Goal: Task Accomplishment & Management: Use online tool/utility

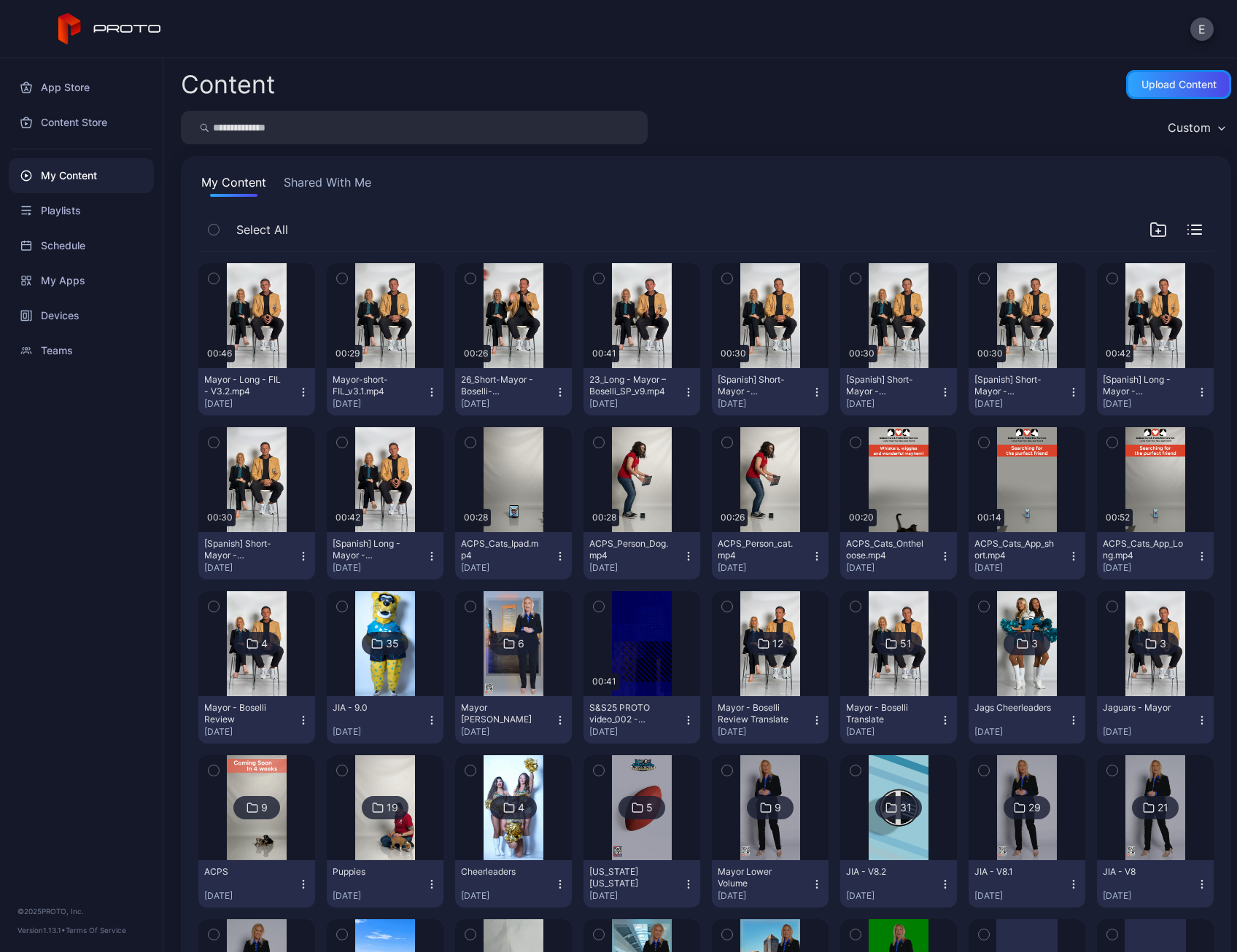
click at [1141, 80] on div "Upload Content" at bounding box center [1179, 84] width 75 height 11
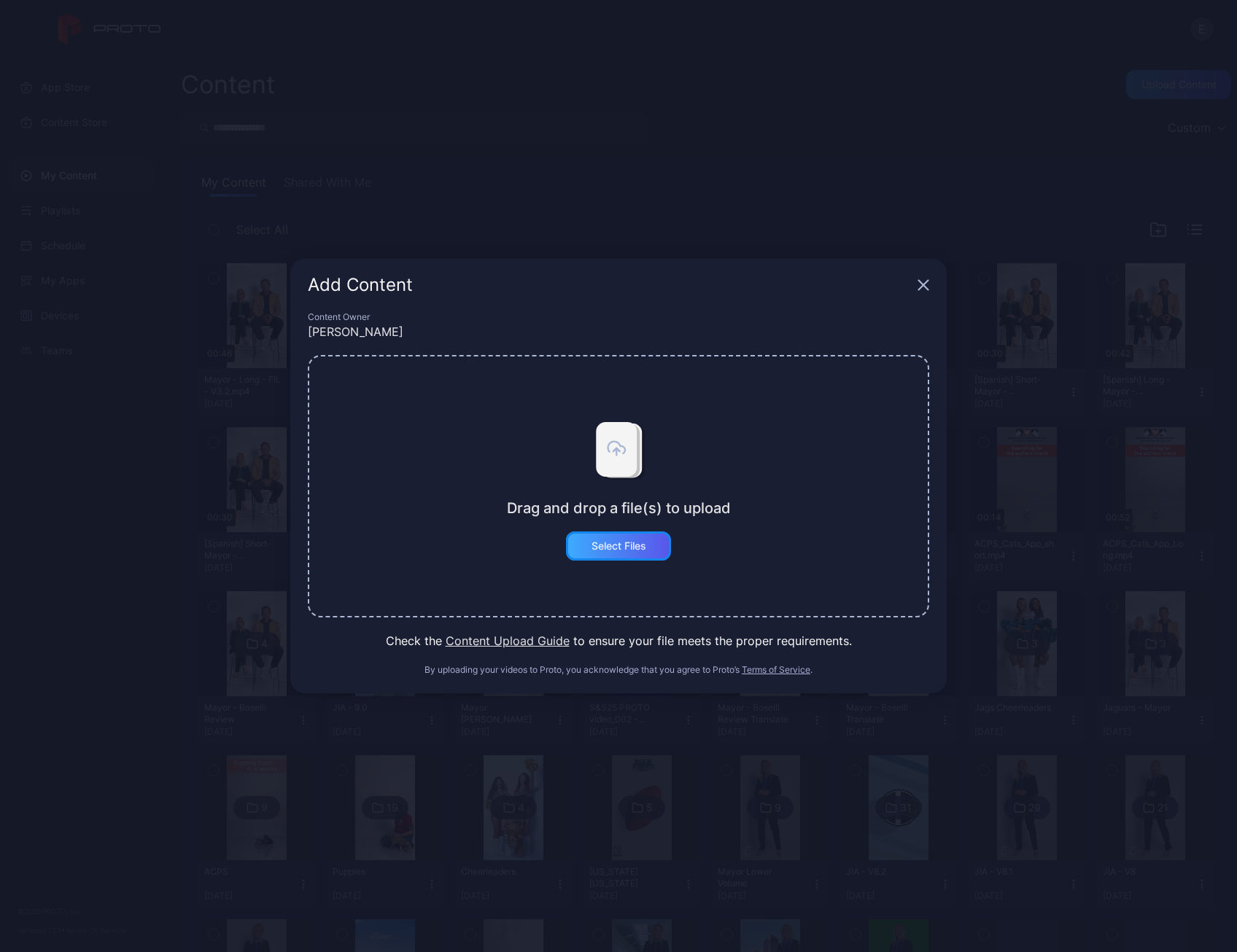
click at [620, 543] on div "Select Files" at bounding box center [618, 546] width 55 height 11
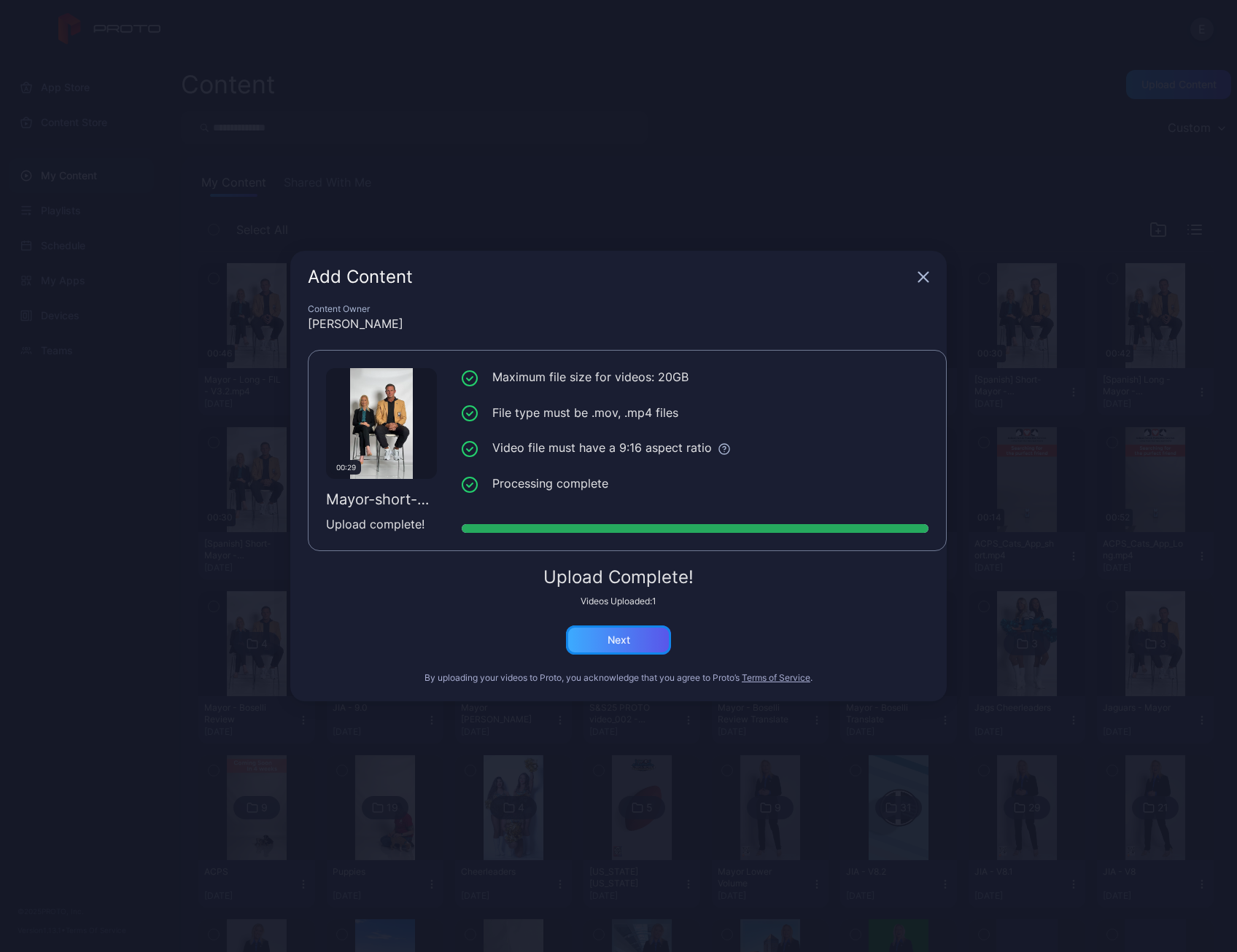
click at [604, 632] on div "Next" at bounding box center [619, 640] width 105 height 29
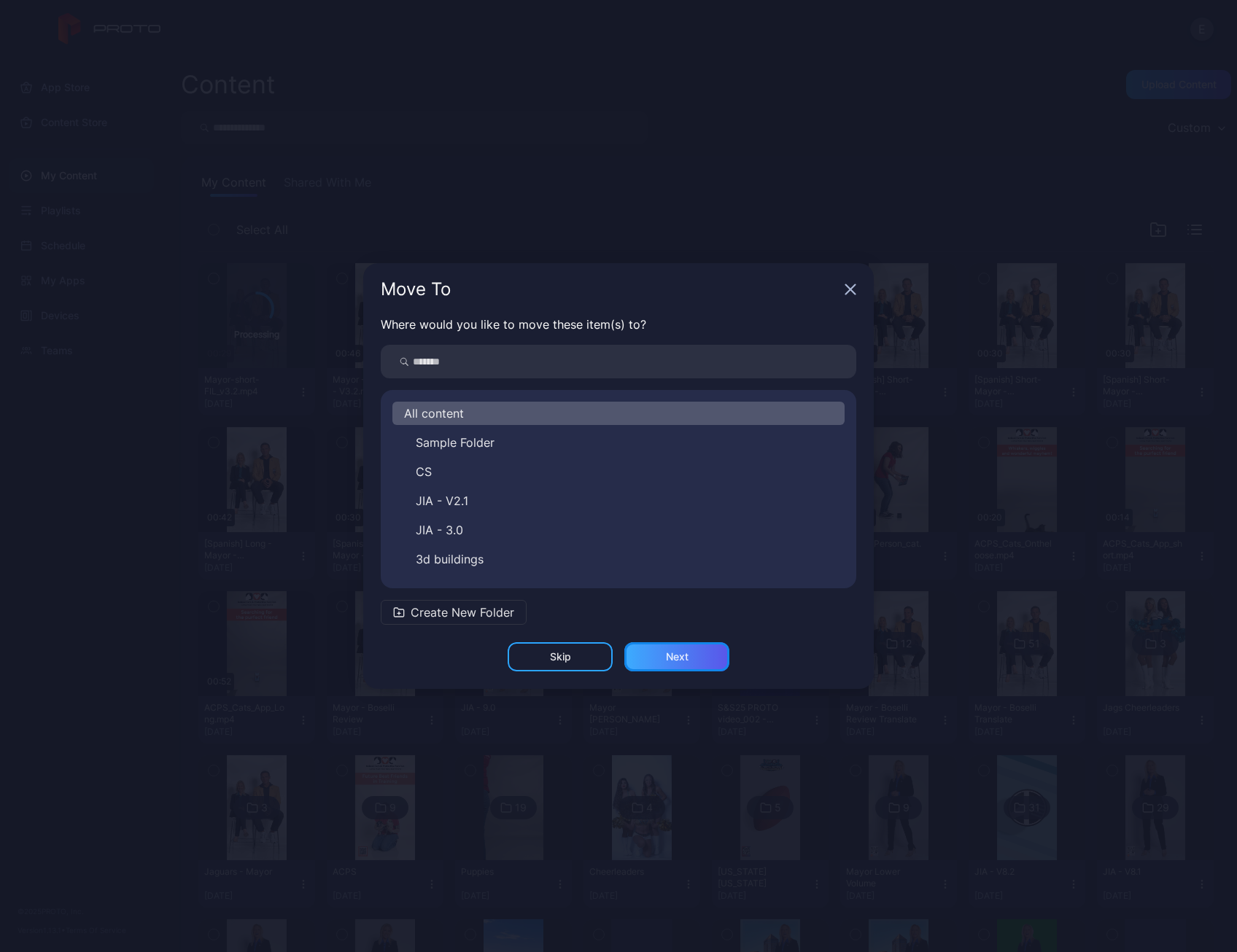
click at [671, 655] on div "Next" at bounding box center [677, 657] width 23 height 11
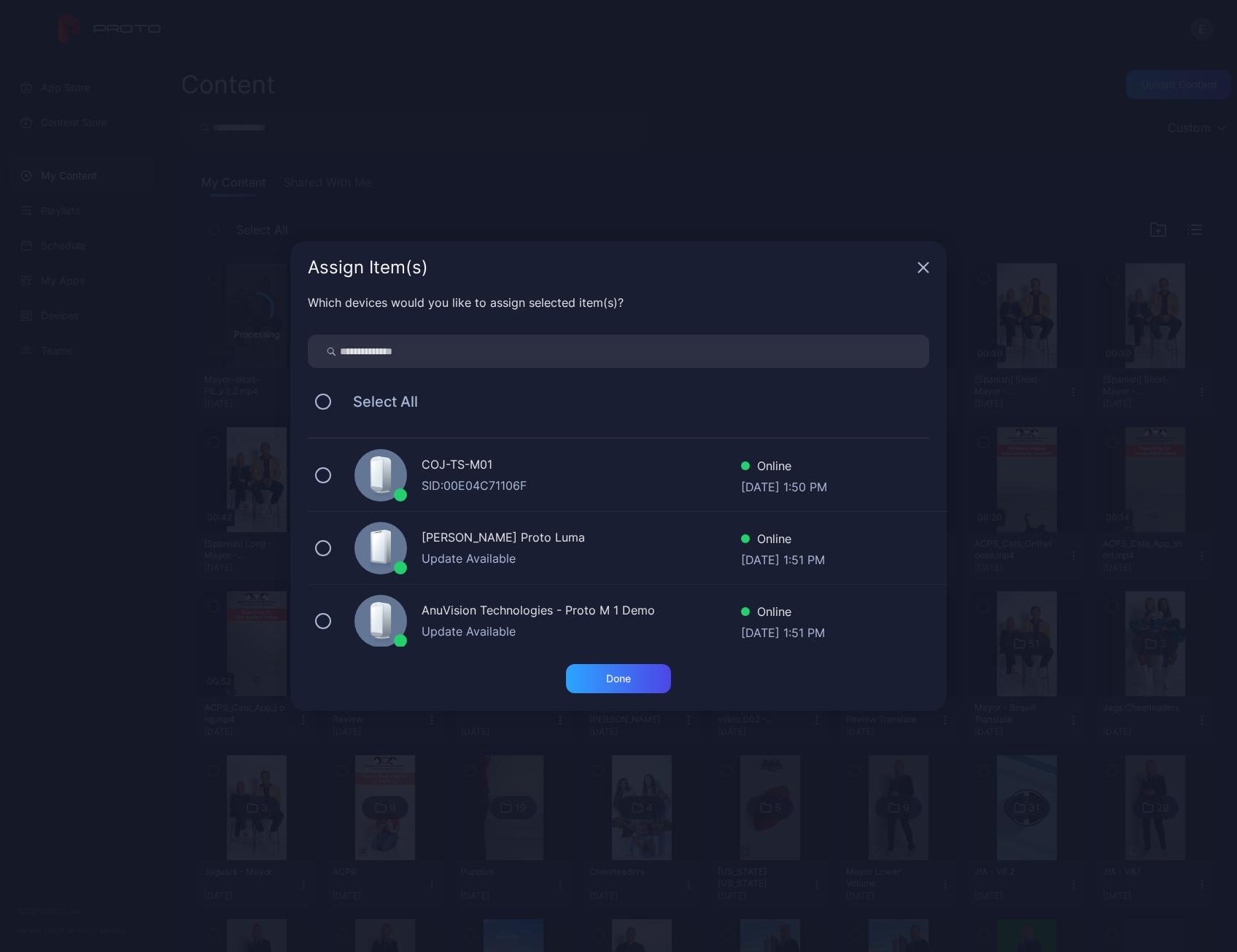
click at [492, 478] on div "SID: 00E04C71106F" at bounding box center [581, 486] width 319 height 17
click at [612, 682] on div "Done" at bounding box center [619, 679] width 25 height 11
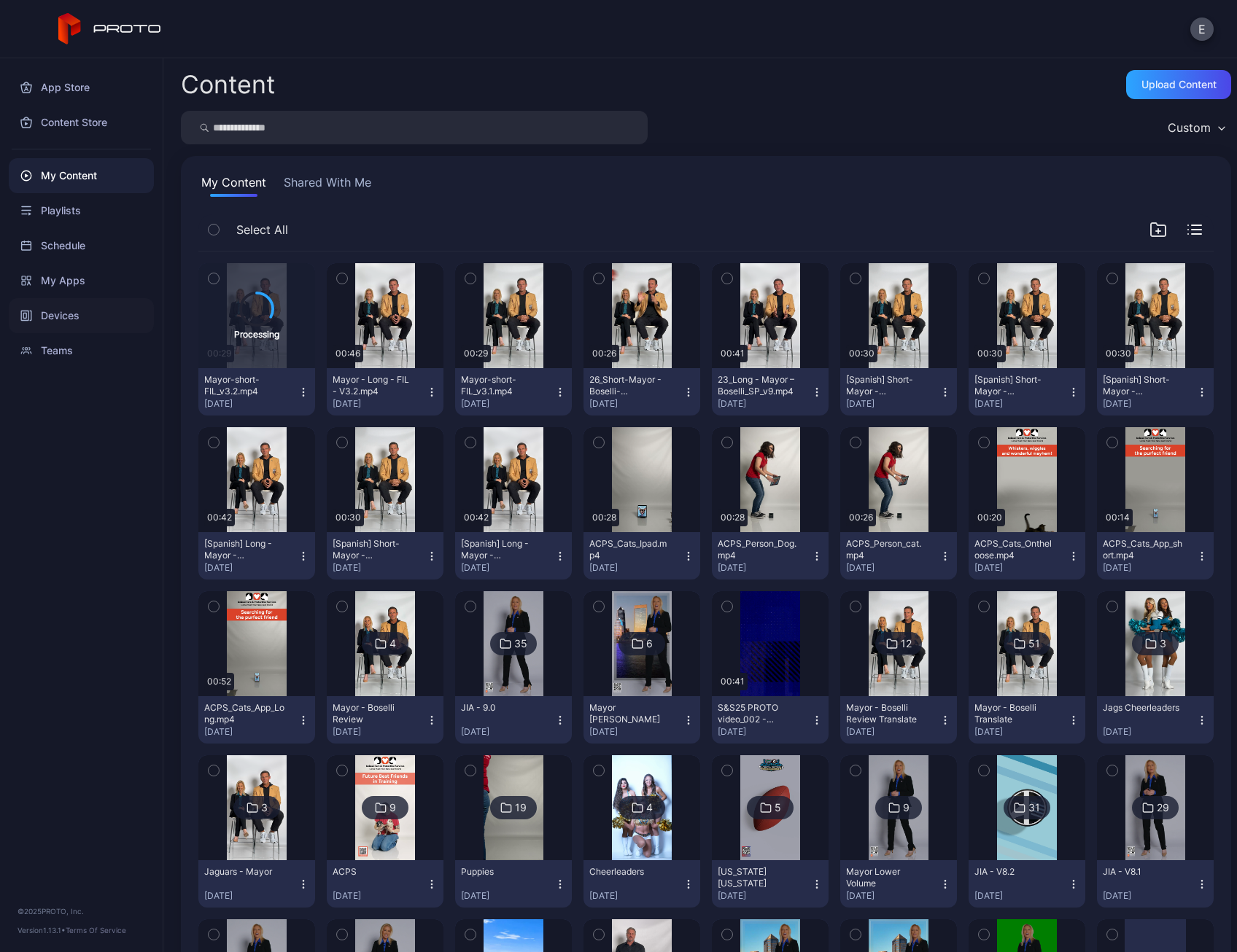
click at [103, 317] on div "Devices" at bounding box center [80, 315] width 145 height 35
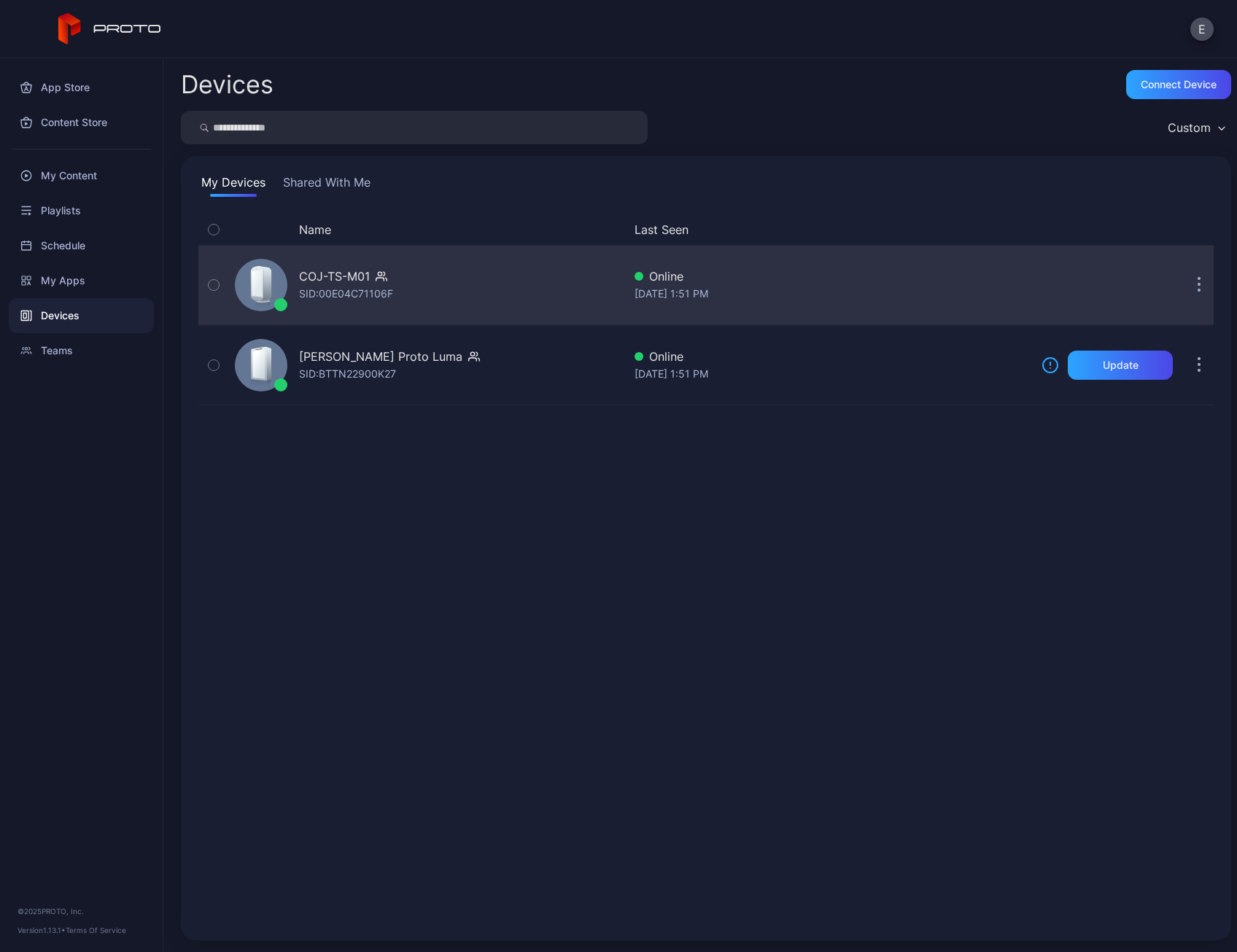
click at [350, 306] on div "COJ-TS-M01 SID: 00E04C71106F" at bounding box center [425, 285] width 394 height 73
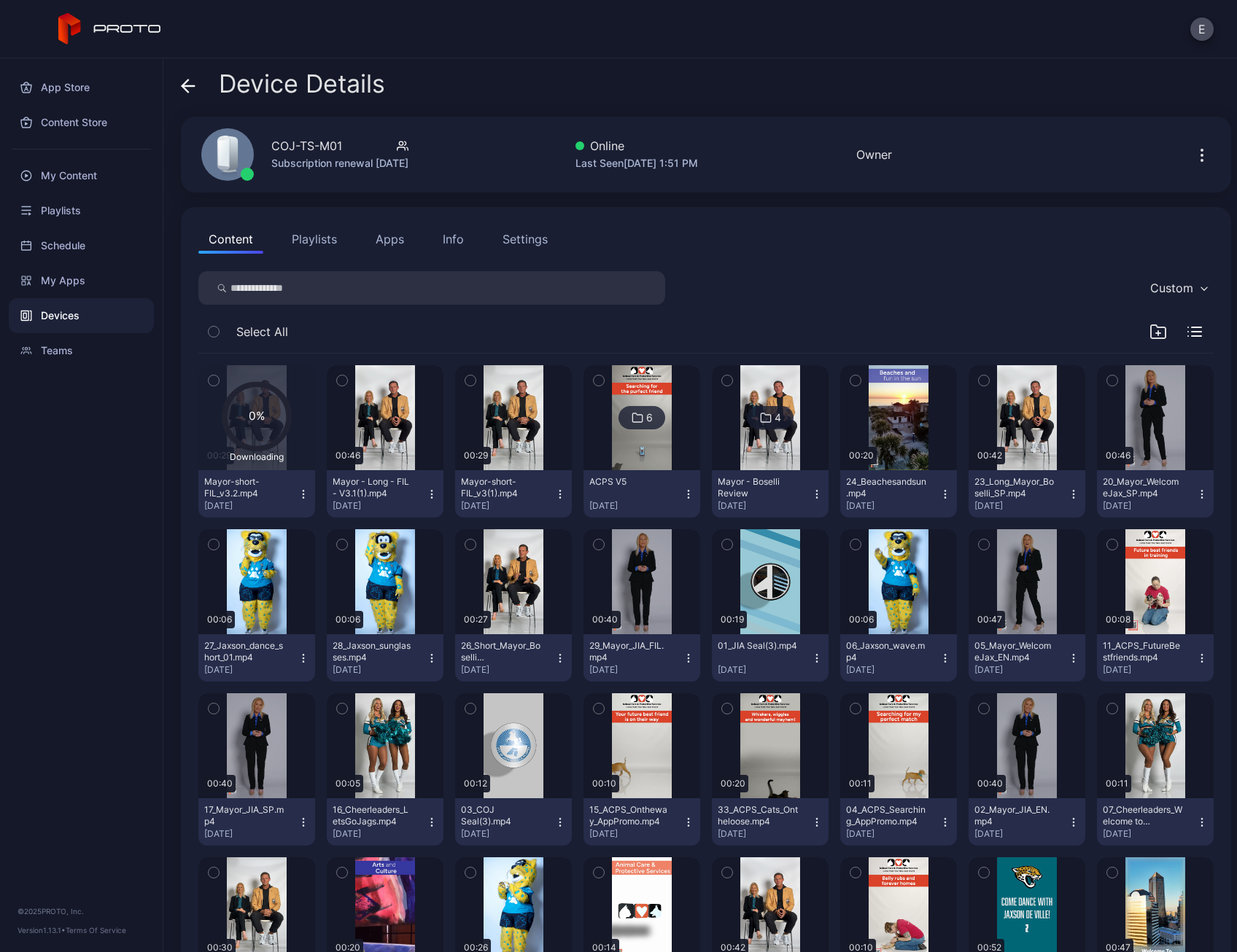
click at [762, 459] on img at bounding box center [770, 418] width 59 height 105
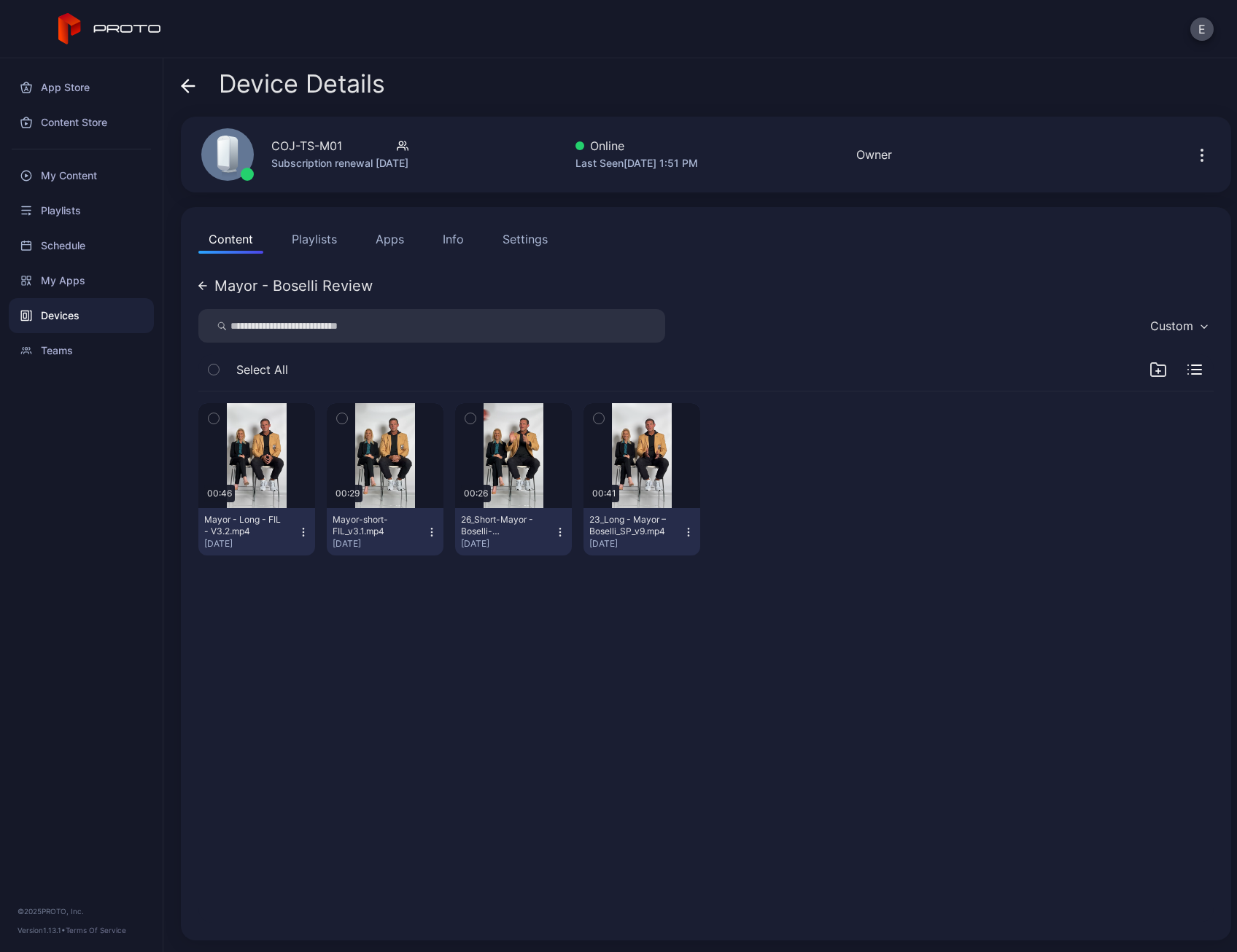
click at [245, 245] on button "Content" at bounding box center [231, 238] width 65 height 29
click at [198, 278] on div "Mayor - Boselli Review Custom Select All 00:46 Mayor - Long - FIL - V3.2.mp4 [D…" at bounding box center [706, 597] width 1016 height 651
click at [207, 288] on div "Mayor - Boselli Review" at bounding box center [286, 285] width 174 height 14
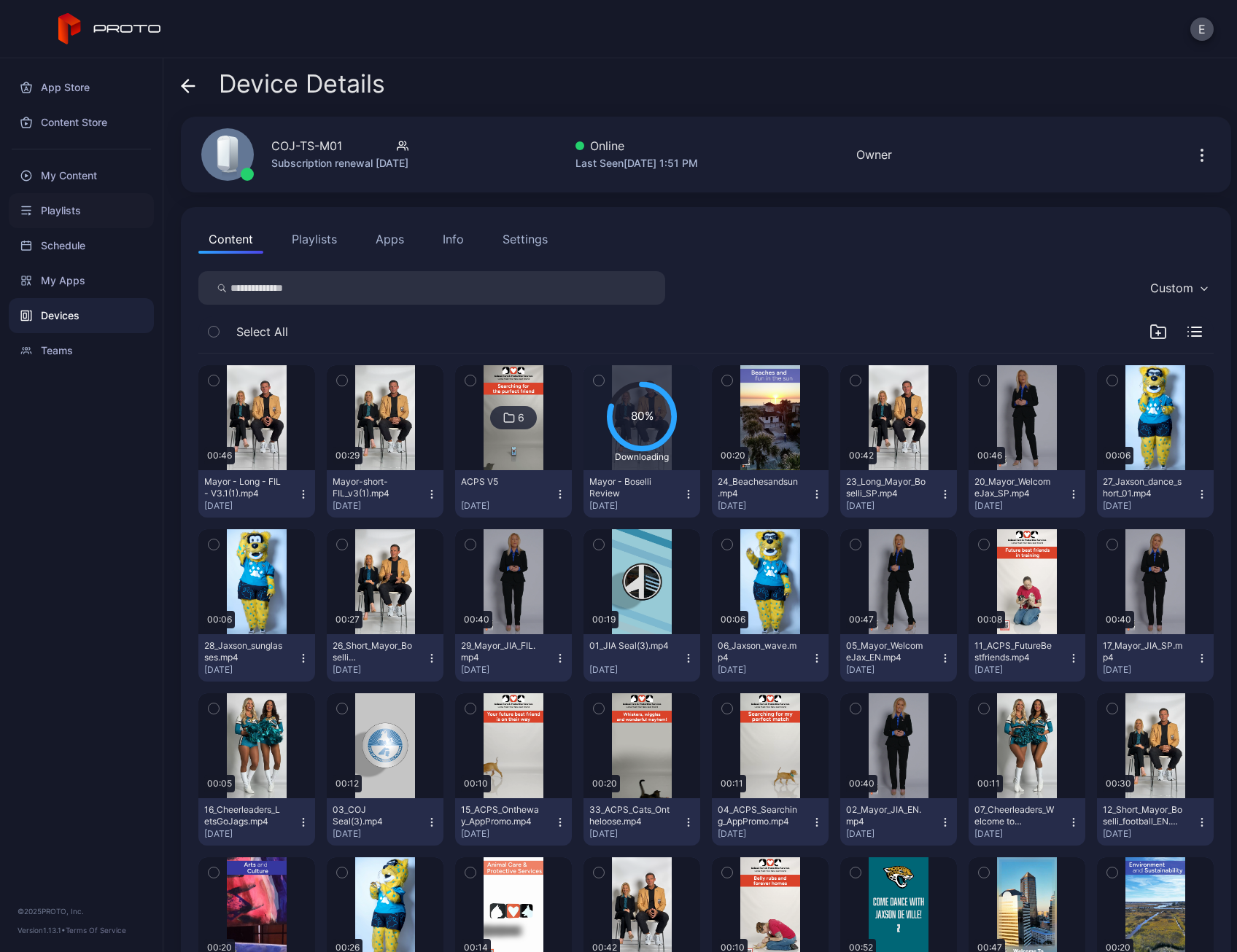
click at [76, 216] on div "Playlists" at bounding box center [80, 211] width 145 height 35
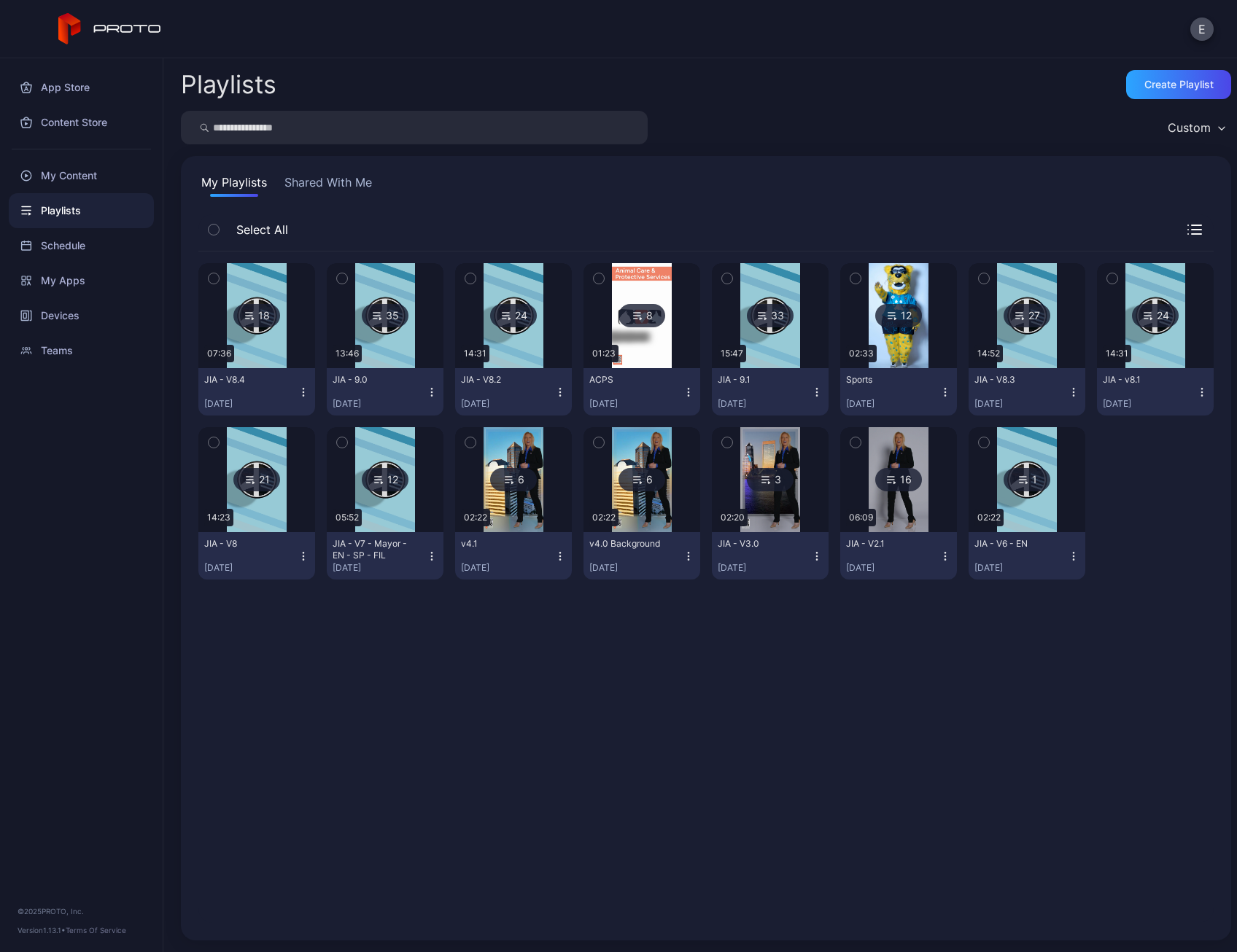
click at [386, 353] on img at bounding box center [385, 316] width 59 height 105
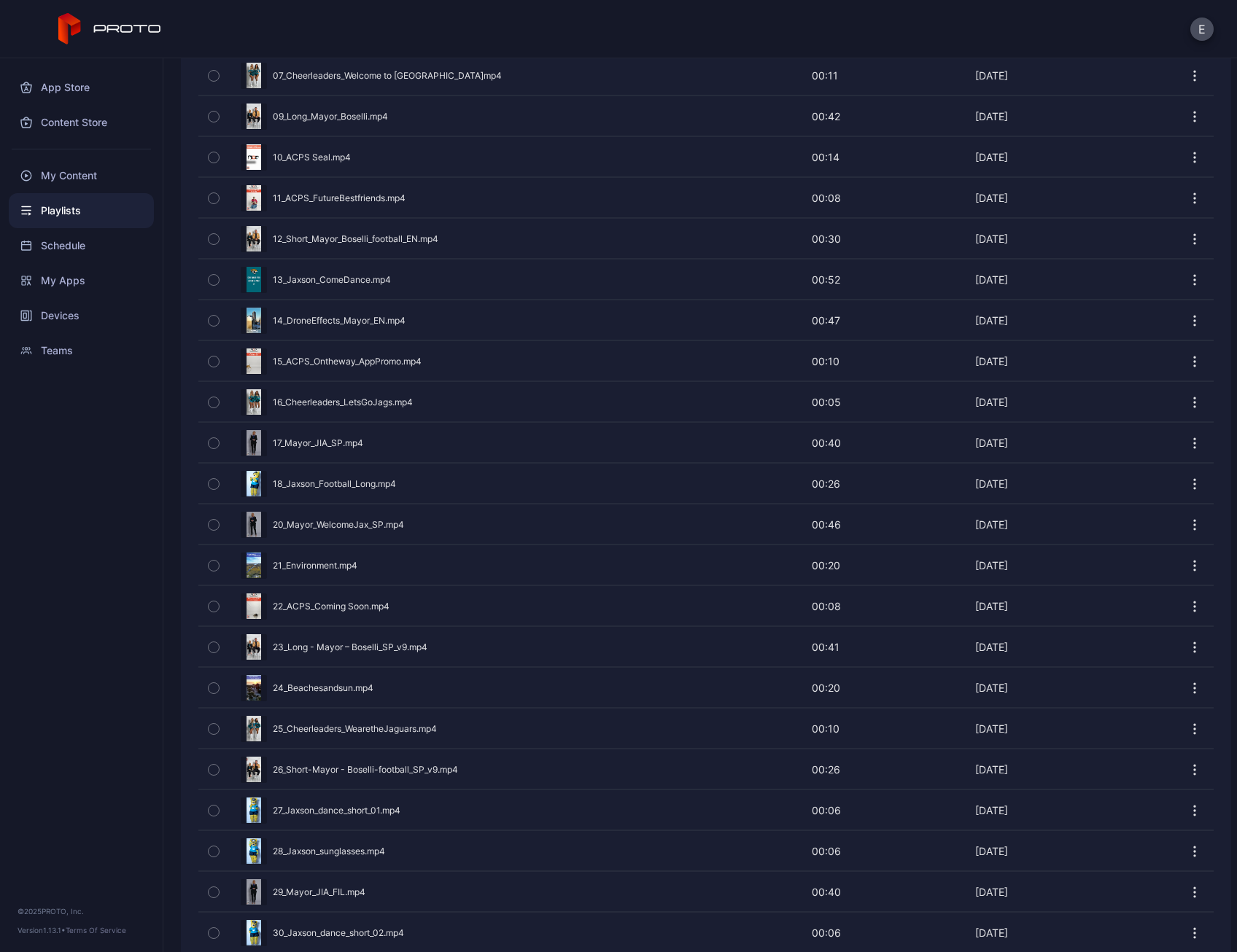
scroll to position [626, 0]
click at [93, 180] on div "My Content" at bounding box center [80, 175] width 145 height 35
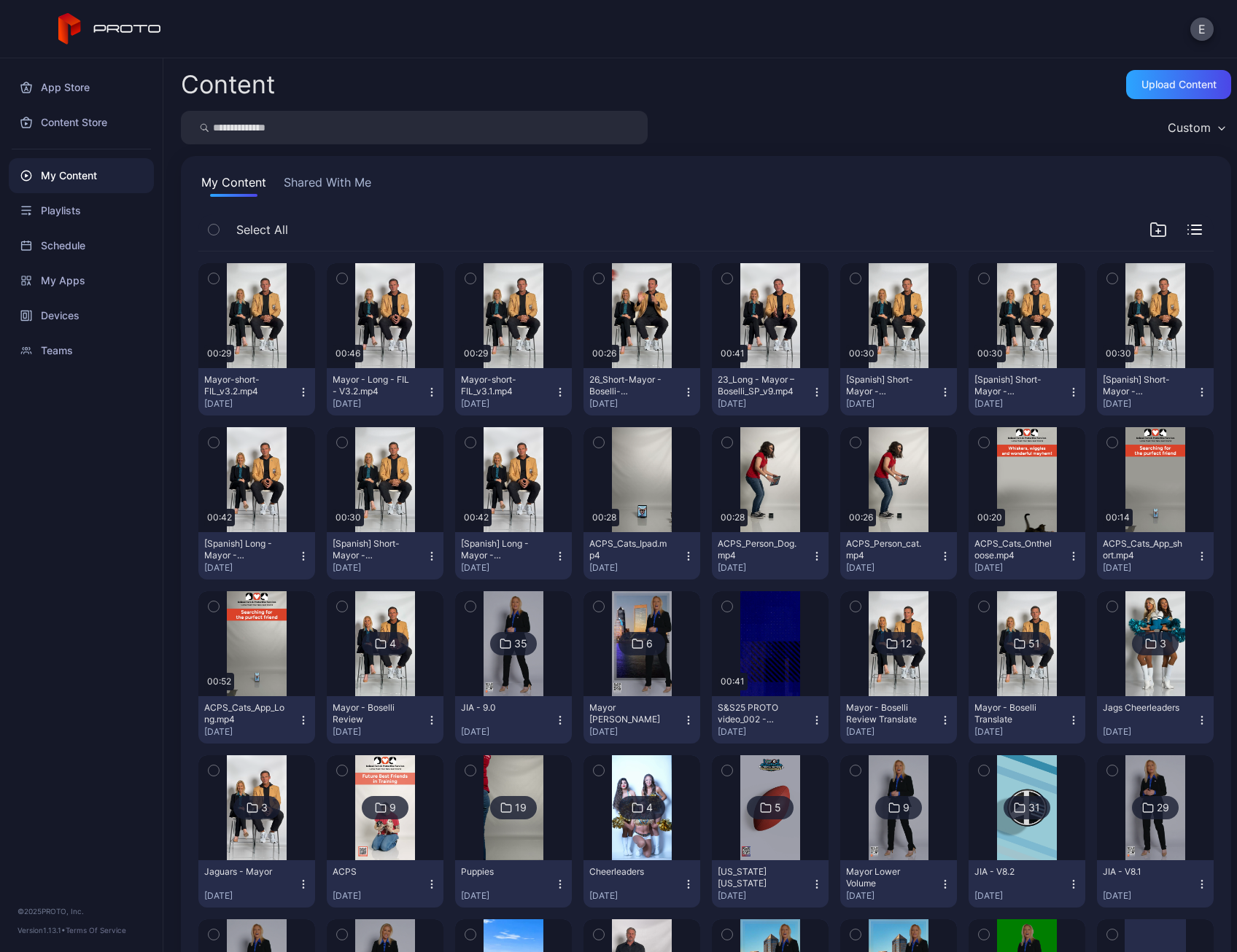
click at [304, 392] on icon "button" at bounding box center [304, 392] width 11 height 11
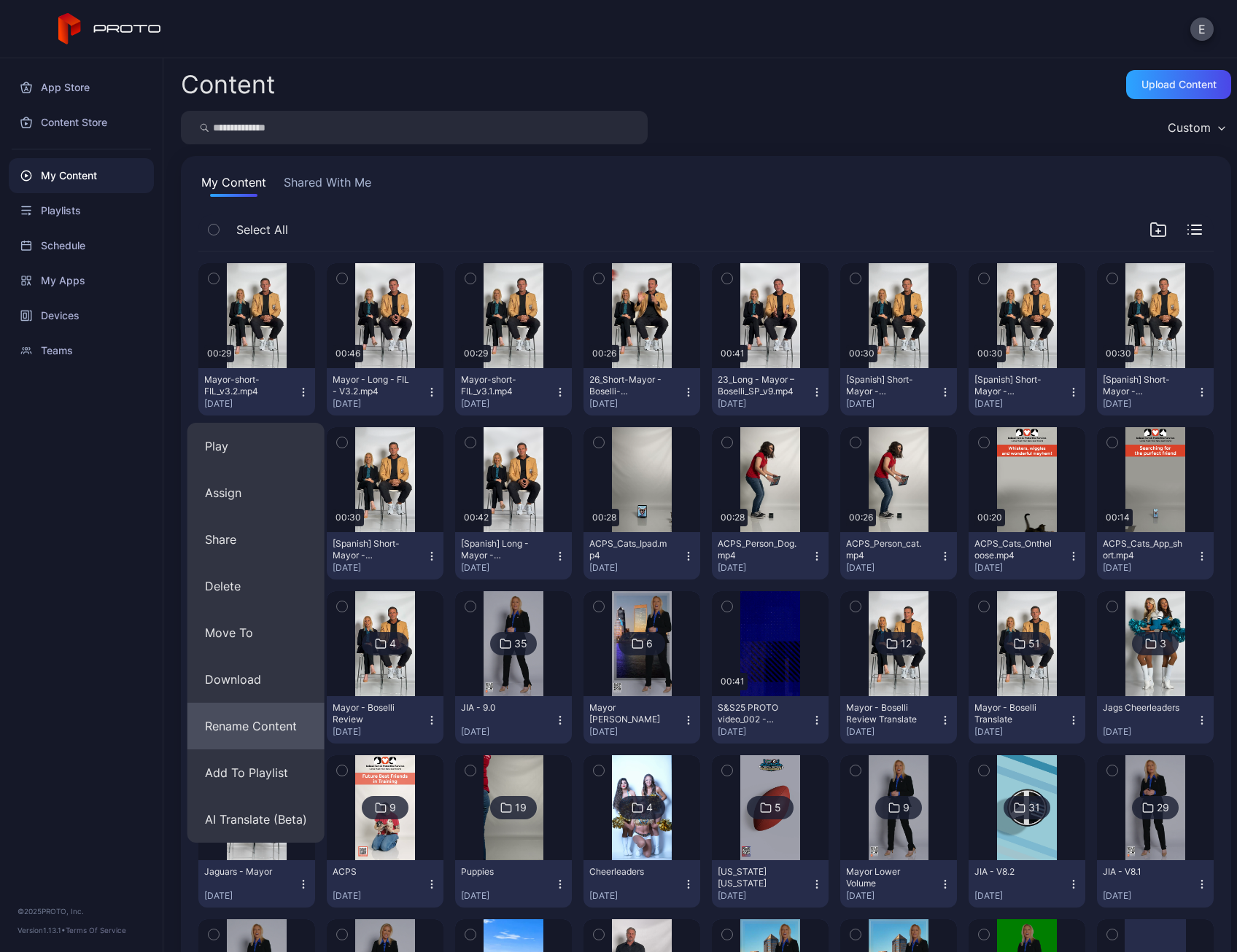
click at [250, 737] on button "Rename Content" at bounding box center [256, 726] width 137 height 47
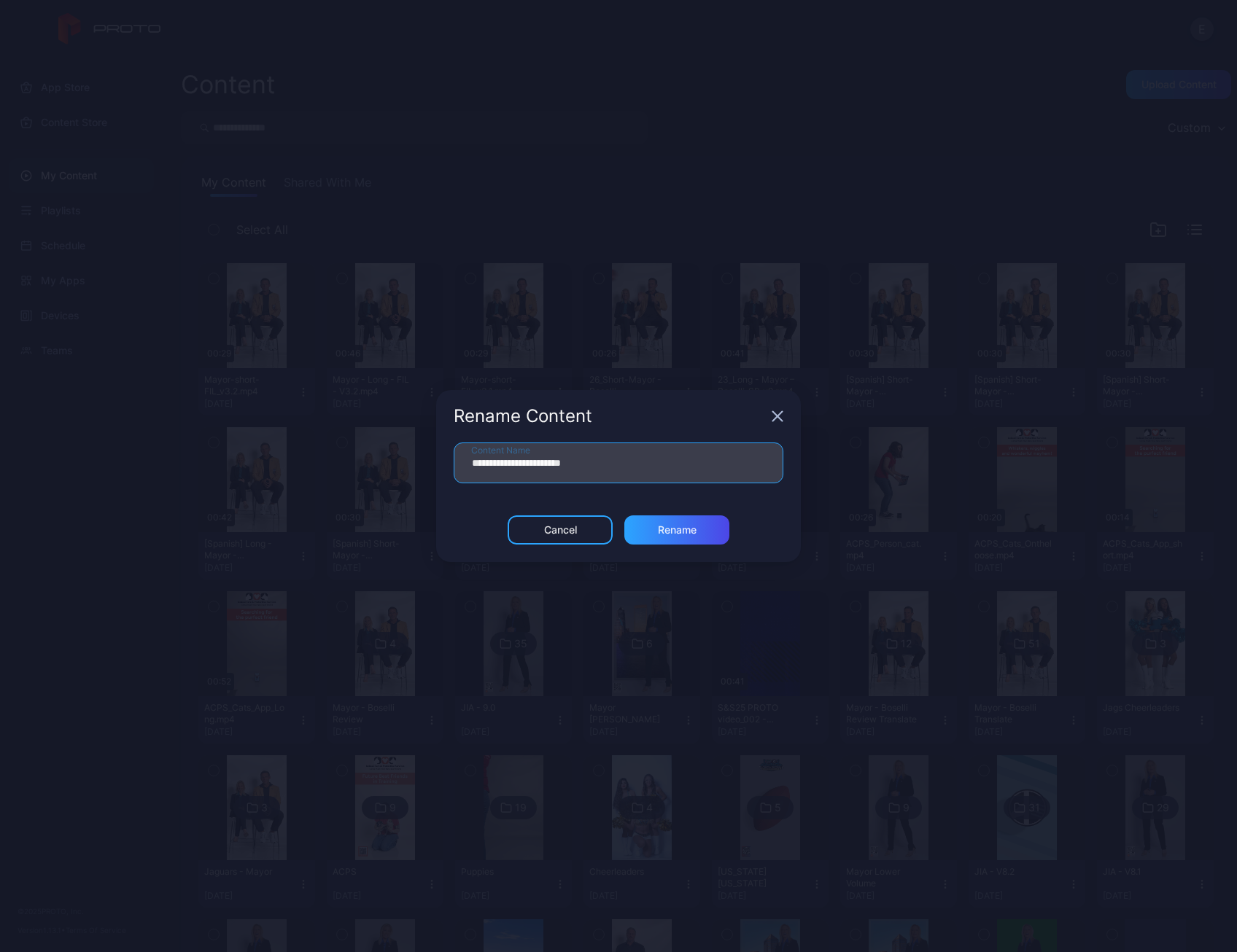
click at [467, 465] on input "**********" at bounding box center [618, 463] width 330 height 41
type input "**********"
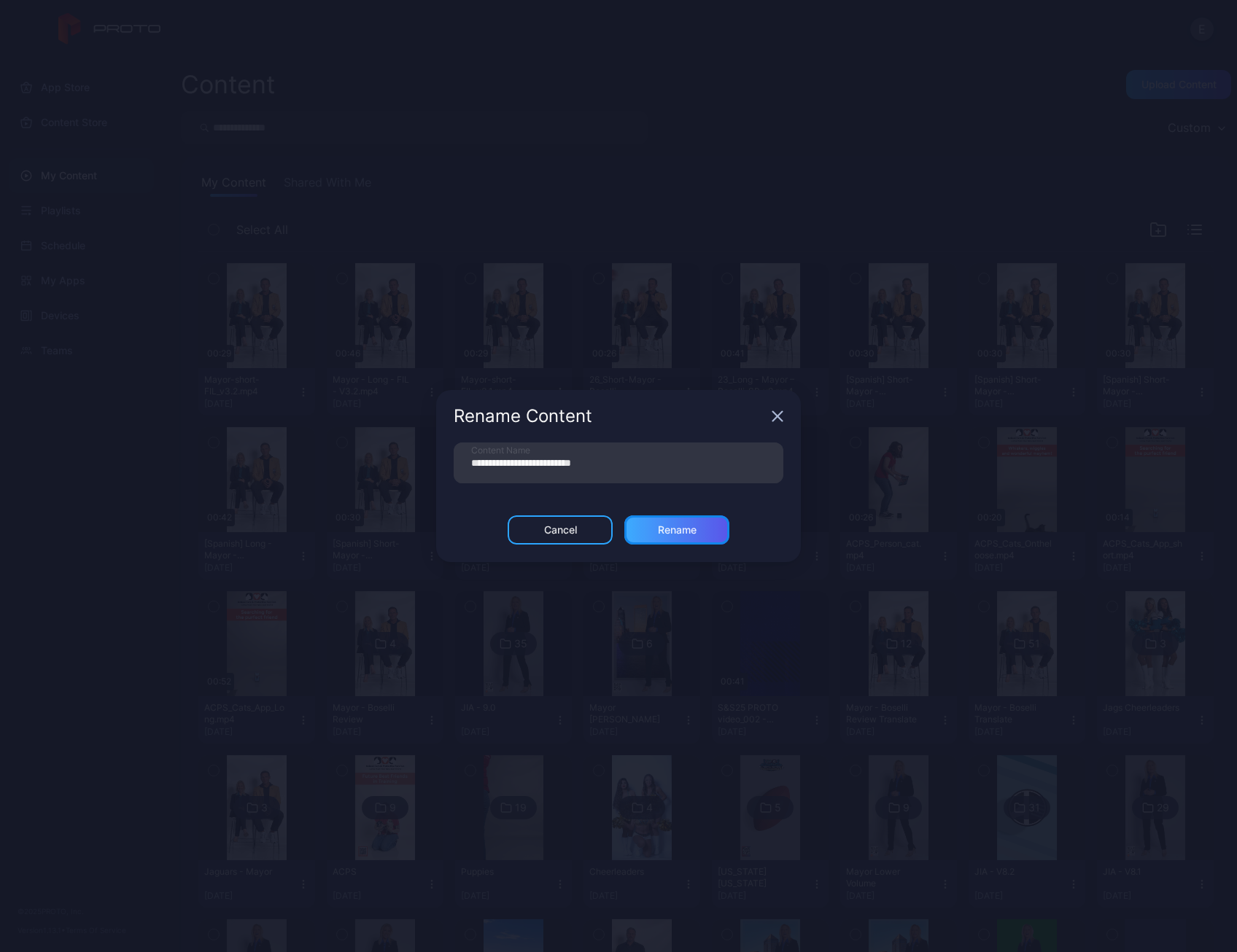
click at [682, 533] on div "Rename" at bounding box center [677, 530] width 38 height 11
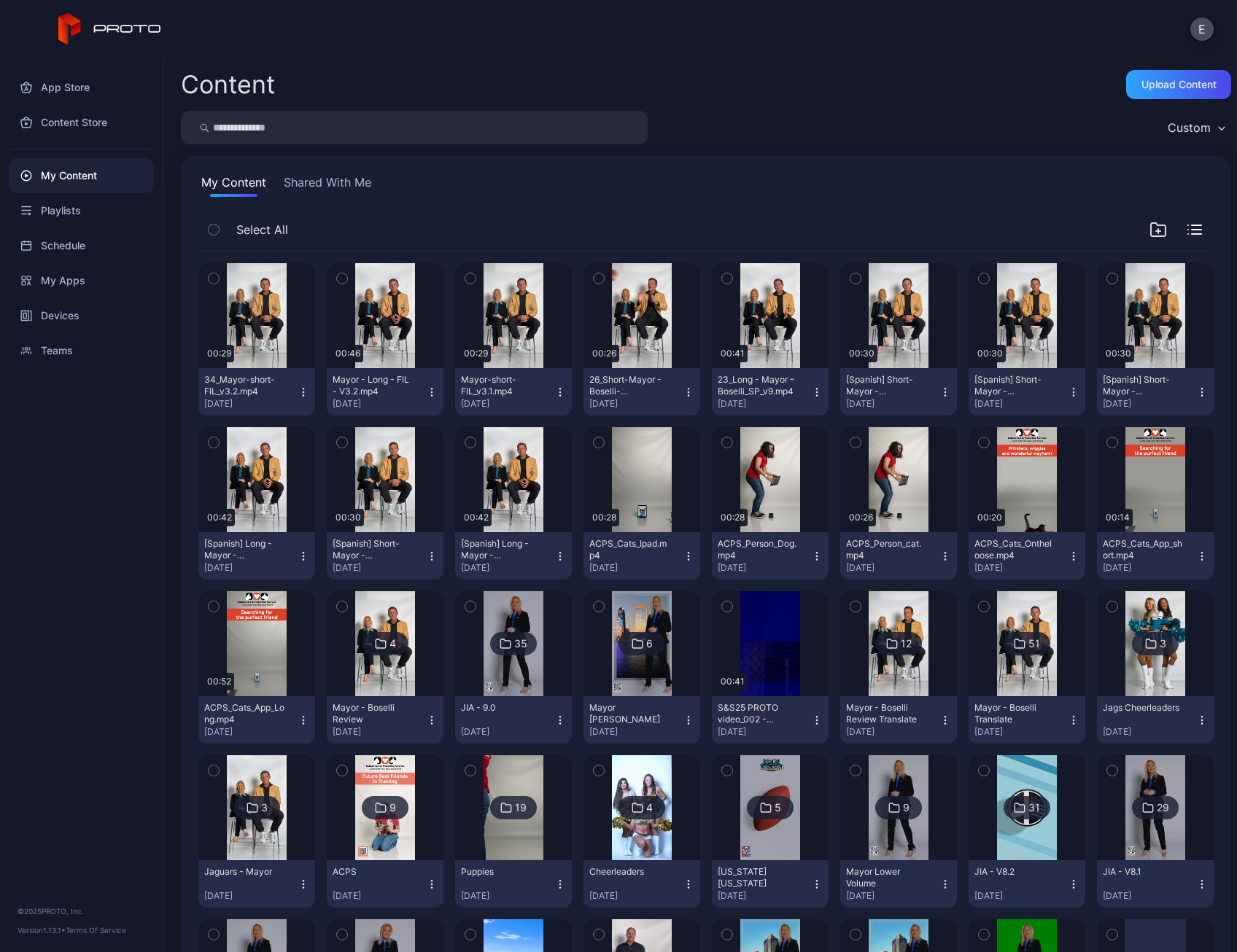
click at [429, 390] on icon "button" at bounding box center [432, 392] width 11 height 11
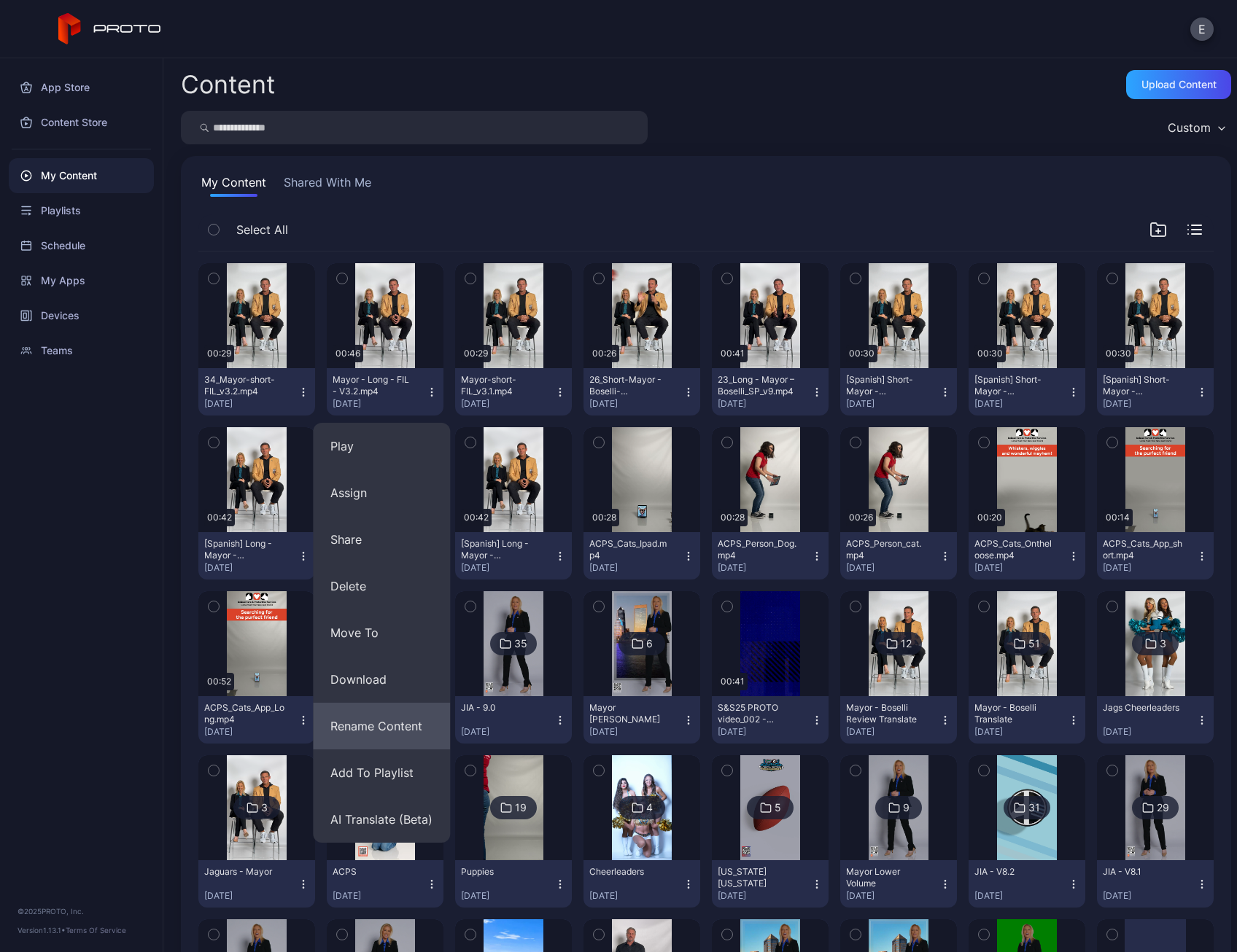
click at [368, 728] on button "Rename Content" at bounding box center [381, 726] width 137 height 47
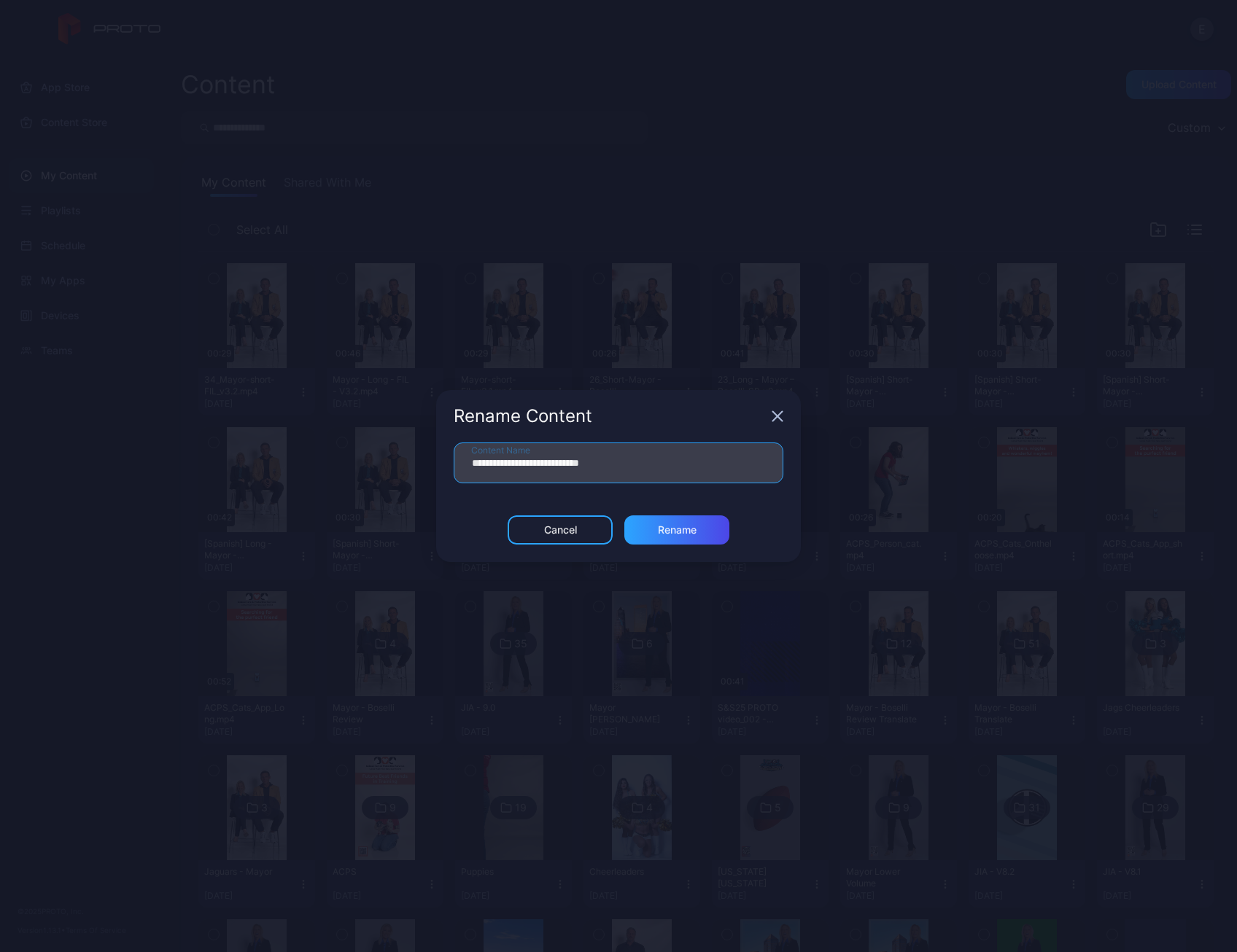
click at [471, 465] on input "**********" at bounding box center [618, 463] width 330 height 41
type input "**********"
click at [663, 530] on div "Rename" at bounding box center [677, 530] width 38 height 11
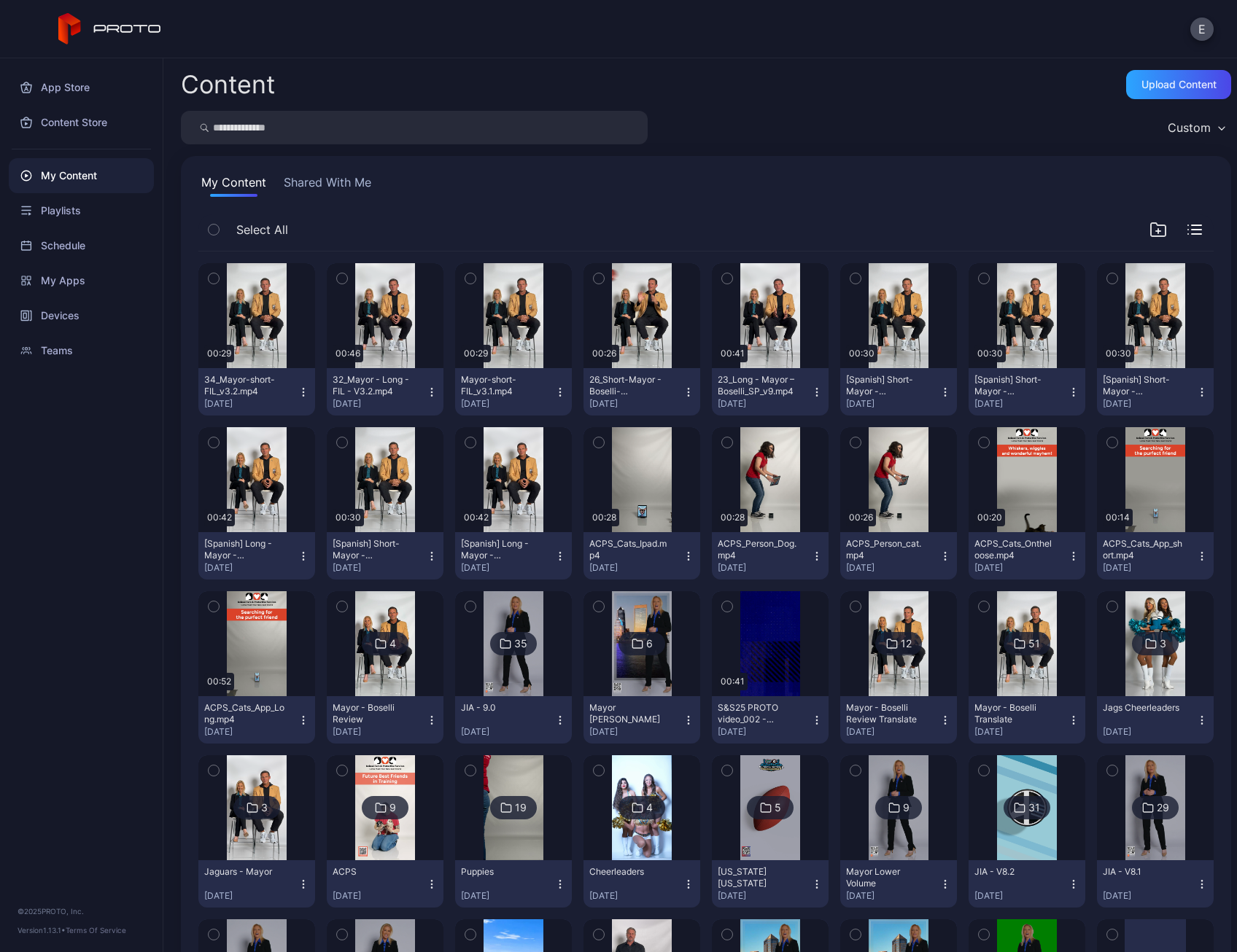
click at [340, 281] on icon "button" at bounding box center [342, 278] width 11 height 16
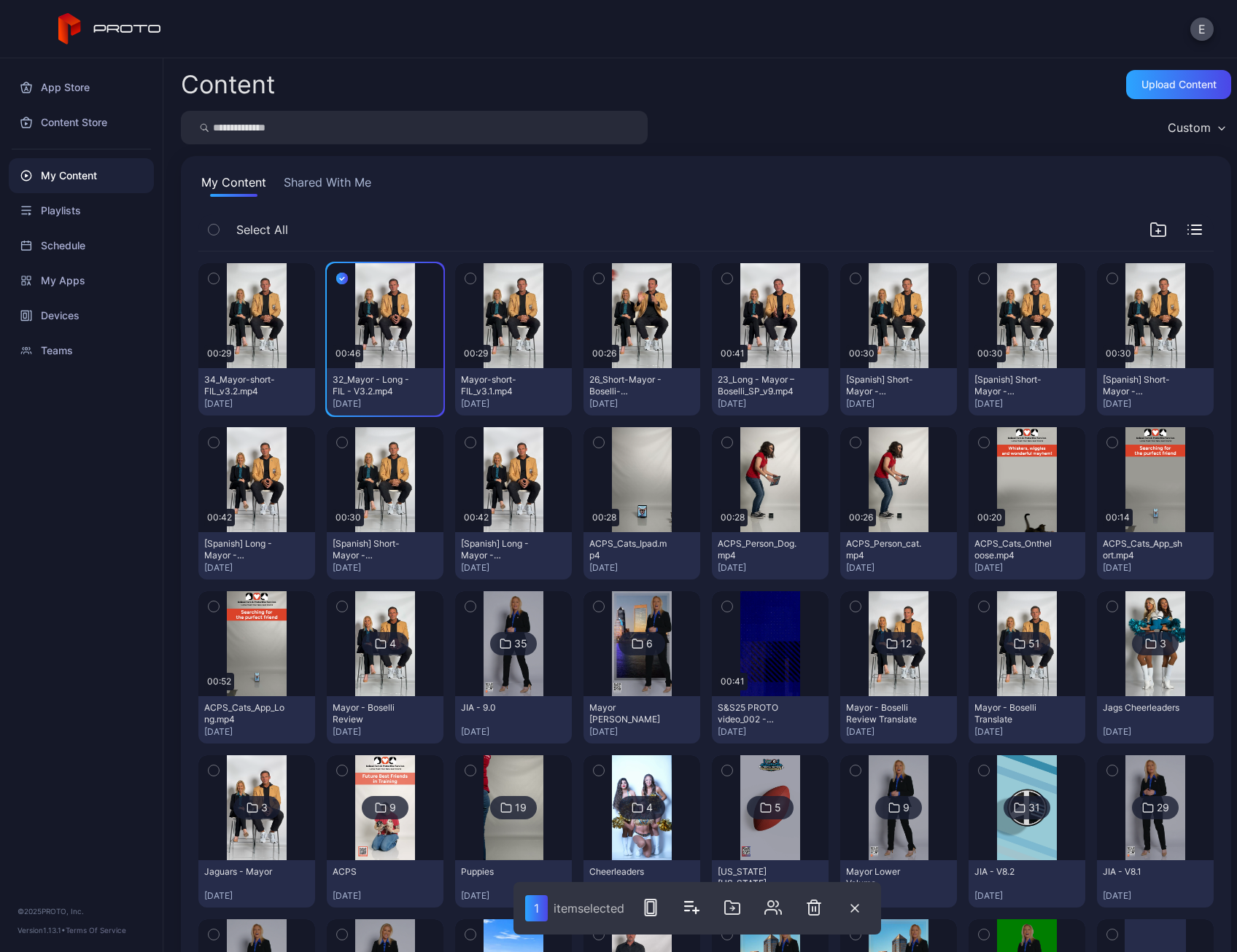
click at [212, 276] on icon "button" at bounding box center [214, 278] width 11 height 16
click at [690, 912] on icon "button" at bounding box center [696, 908] width 17 height 17
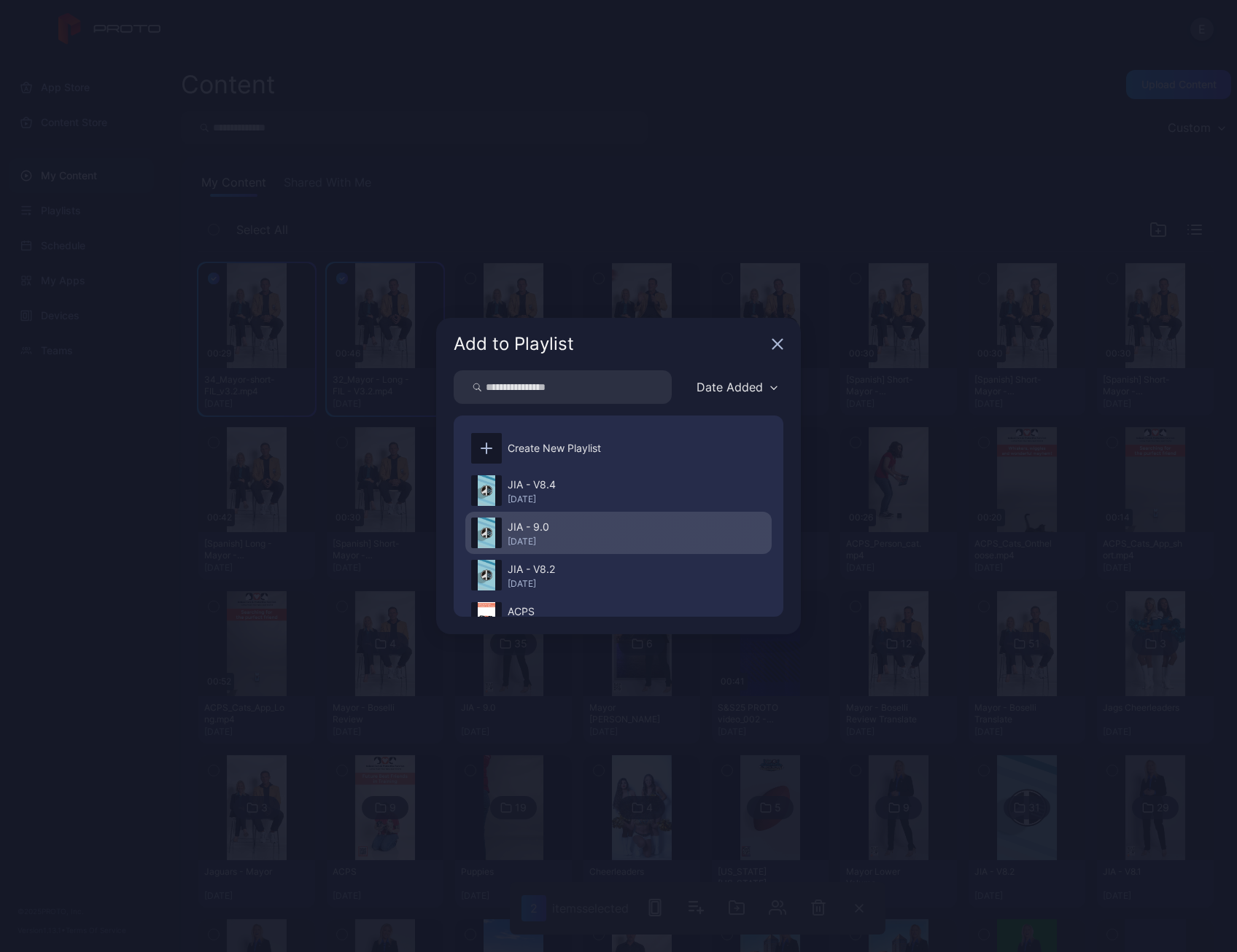
click at [547, 526] on div "JIA - 9.0" at bounding box center [528, 527] width 41 height 17
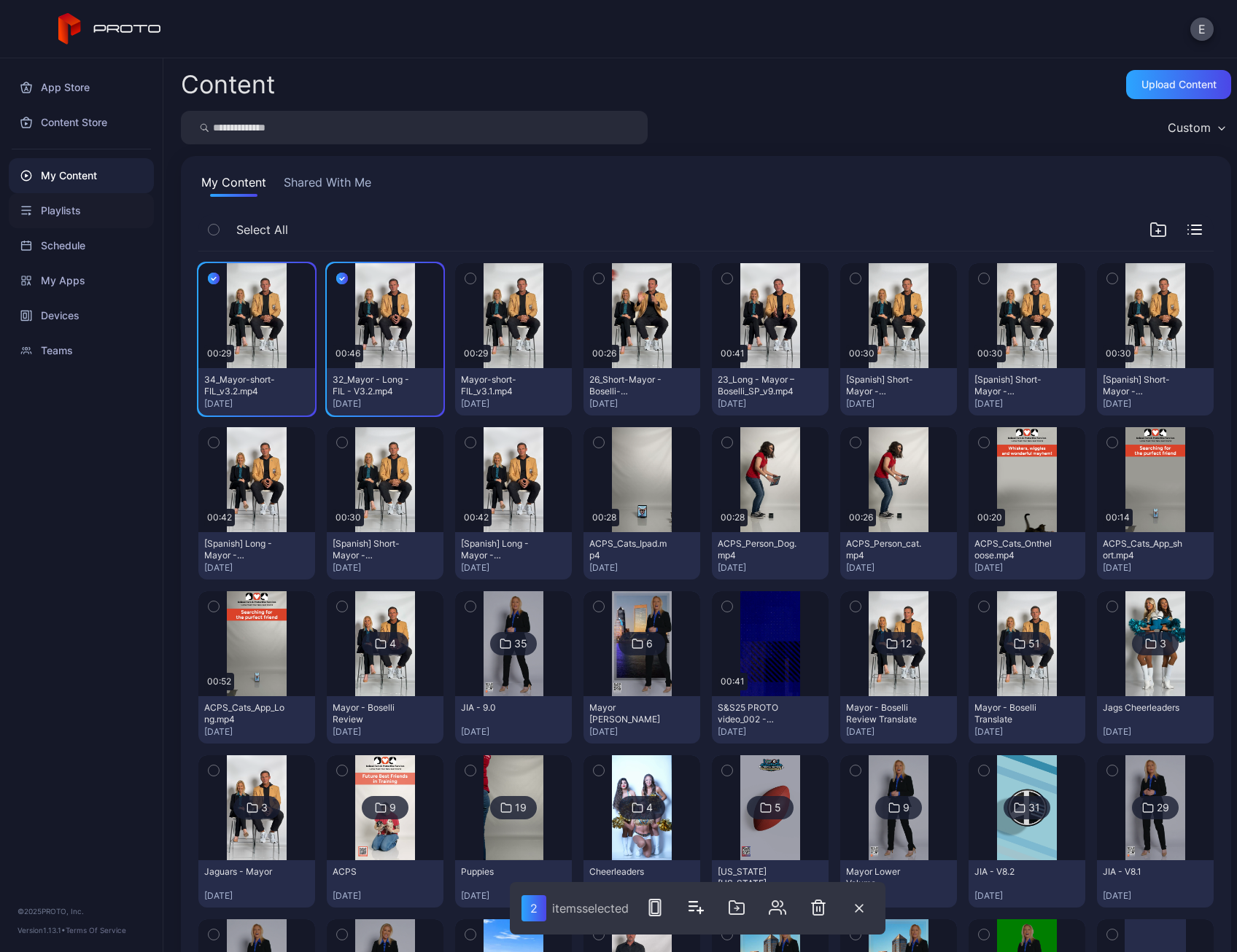
click at [105, 218] on div "Playlists" at bounding box center [80, 211] width 145 height 35
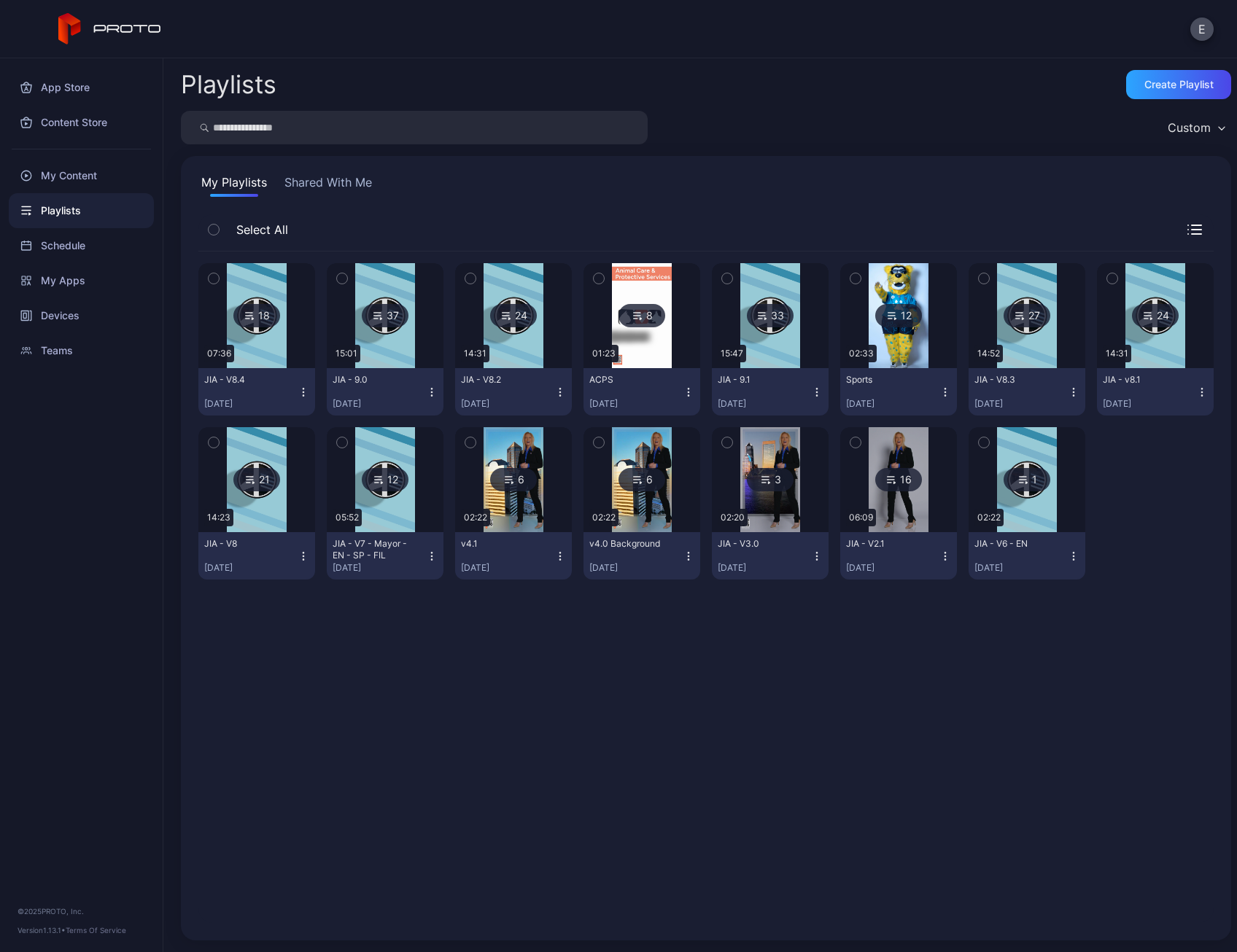
click at [371, 350] on img at bounding box center [385, 316] width 59 height 105
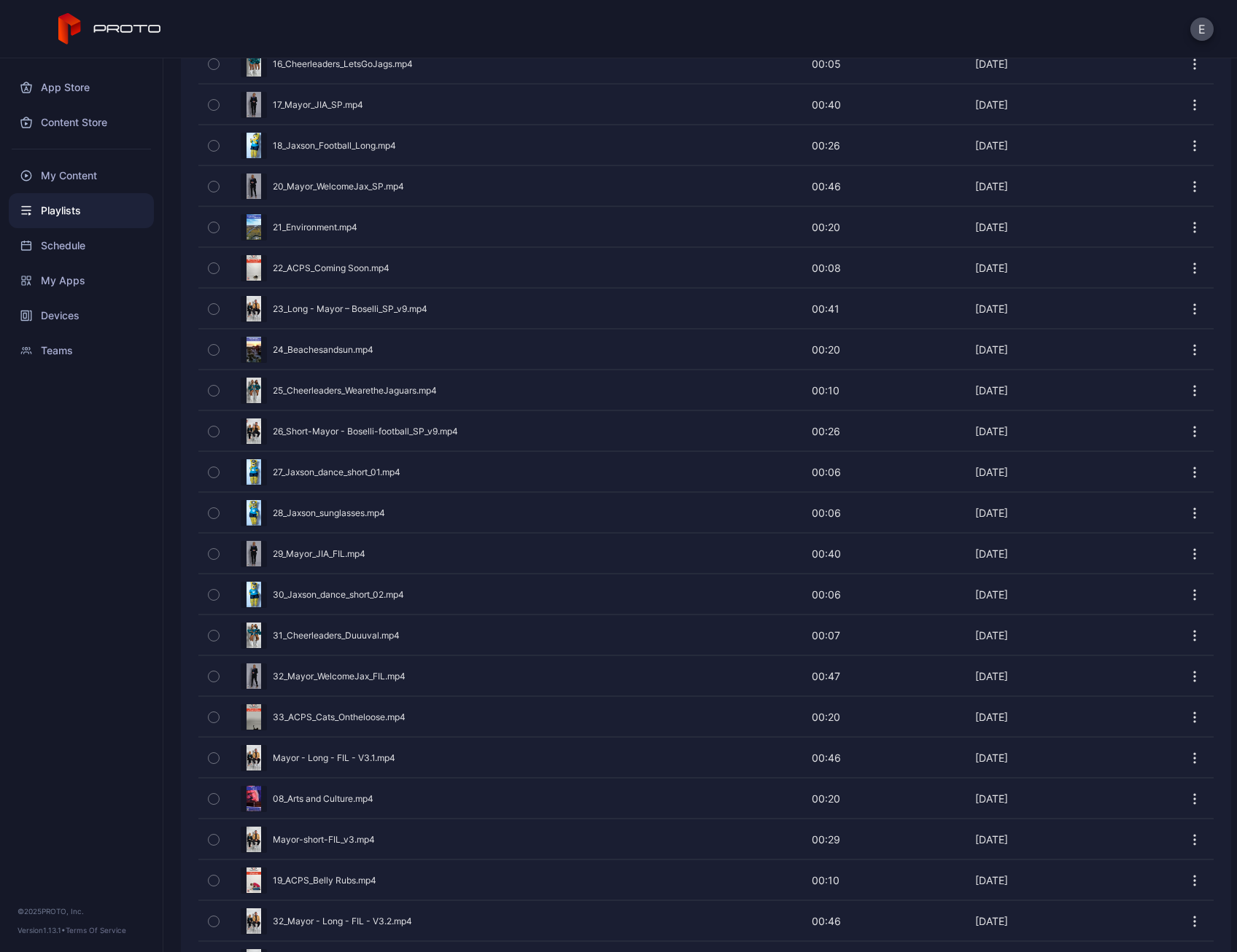
scroll to position [998, 0]
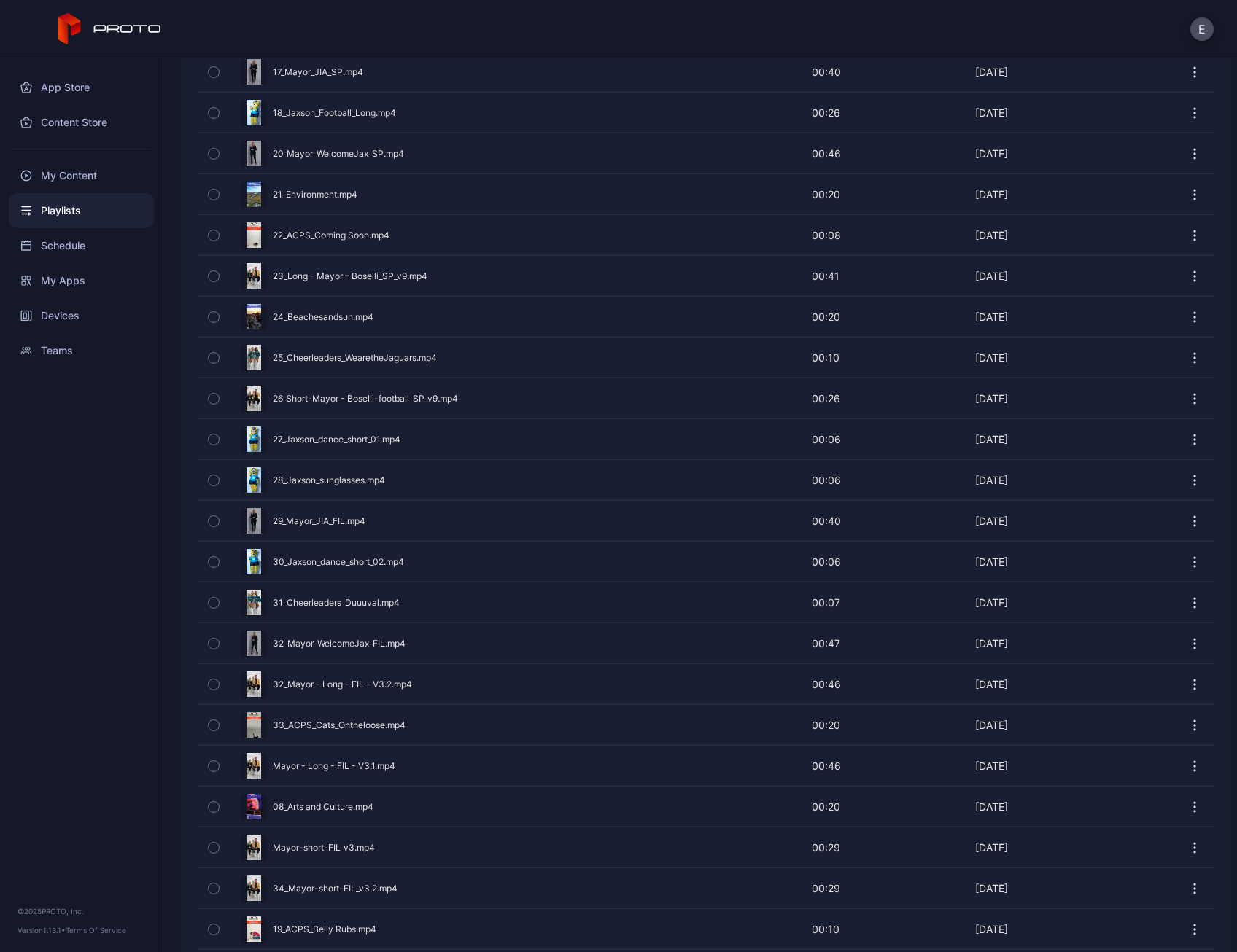
click at [218, 840] on icon "button" at bounding box center [214, 848] width 11 height 16
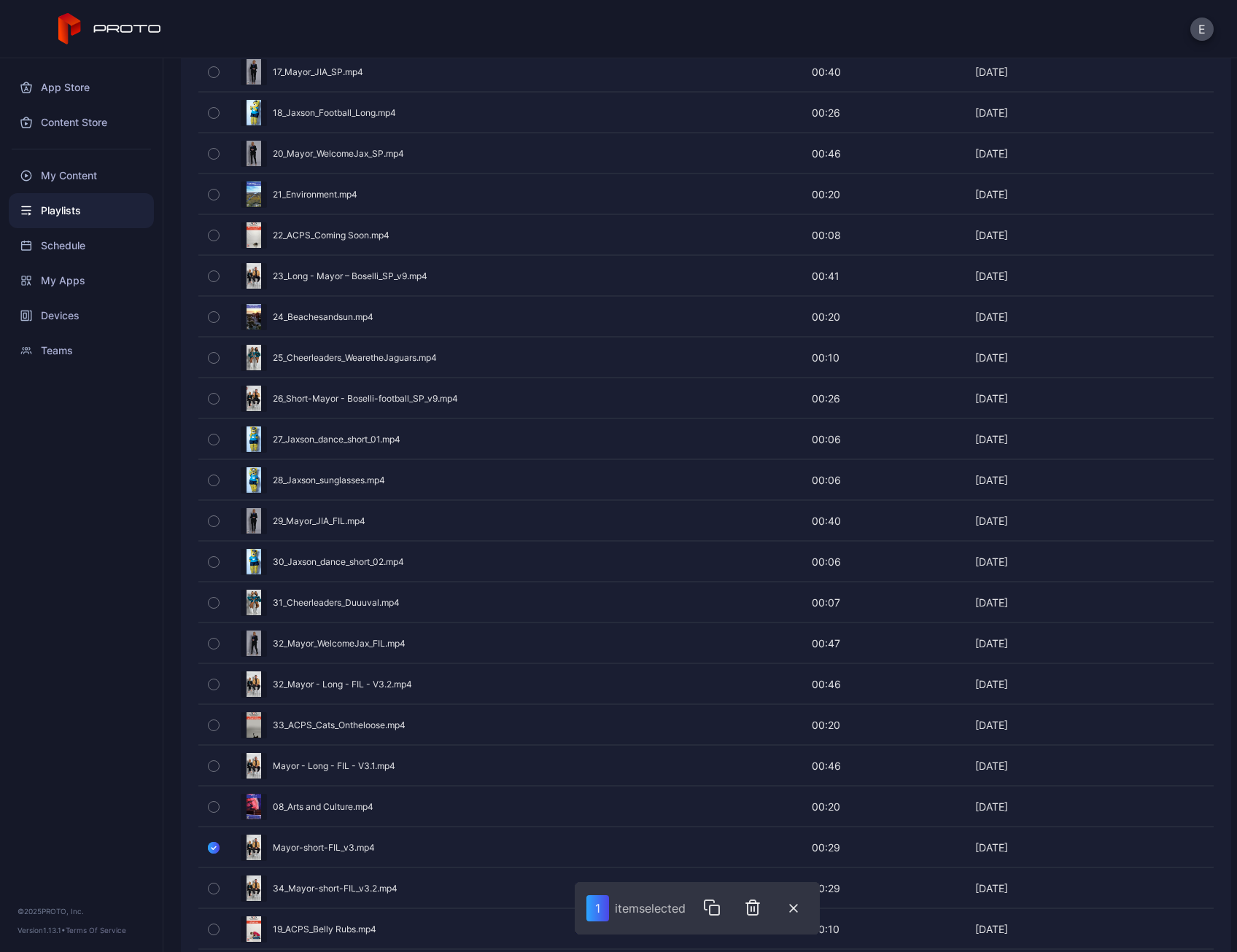
click at [201, 746] on button "button" at bounding box center [214, 765] width 31 height 39
click at [762, 908] on icon "button" at bounding box center [757, 907] width 11 height 14
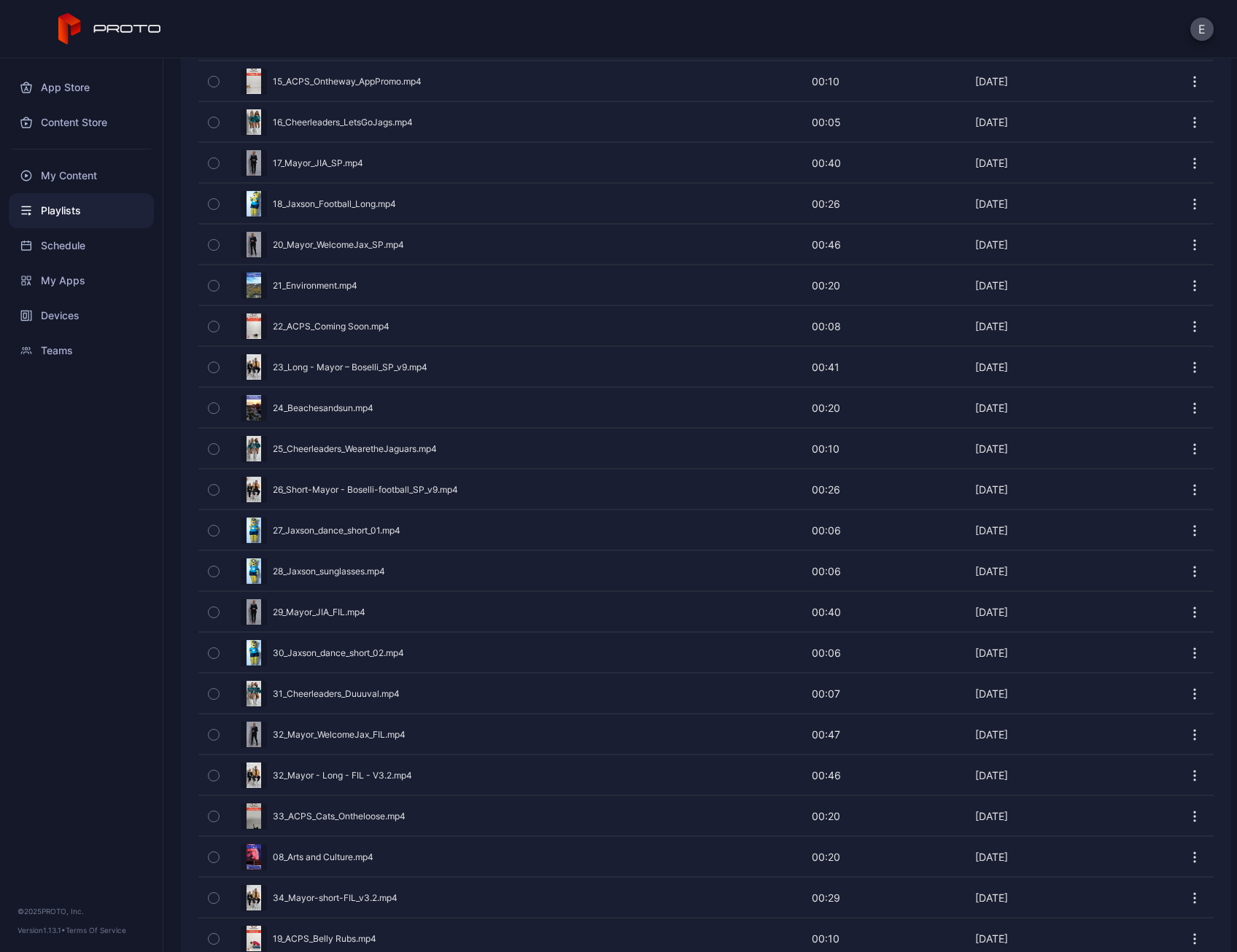
scroll to position [918, 0]
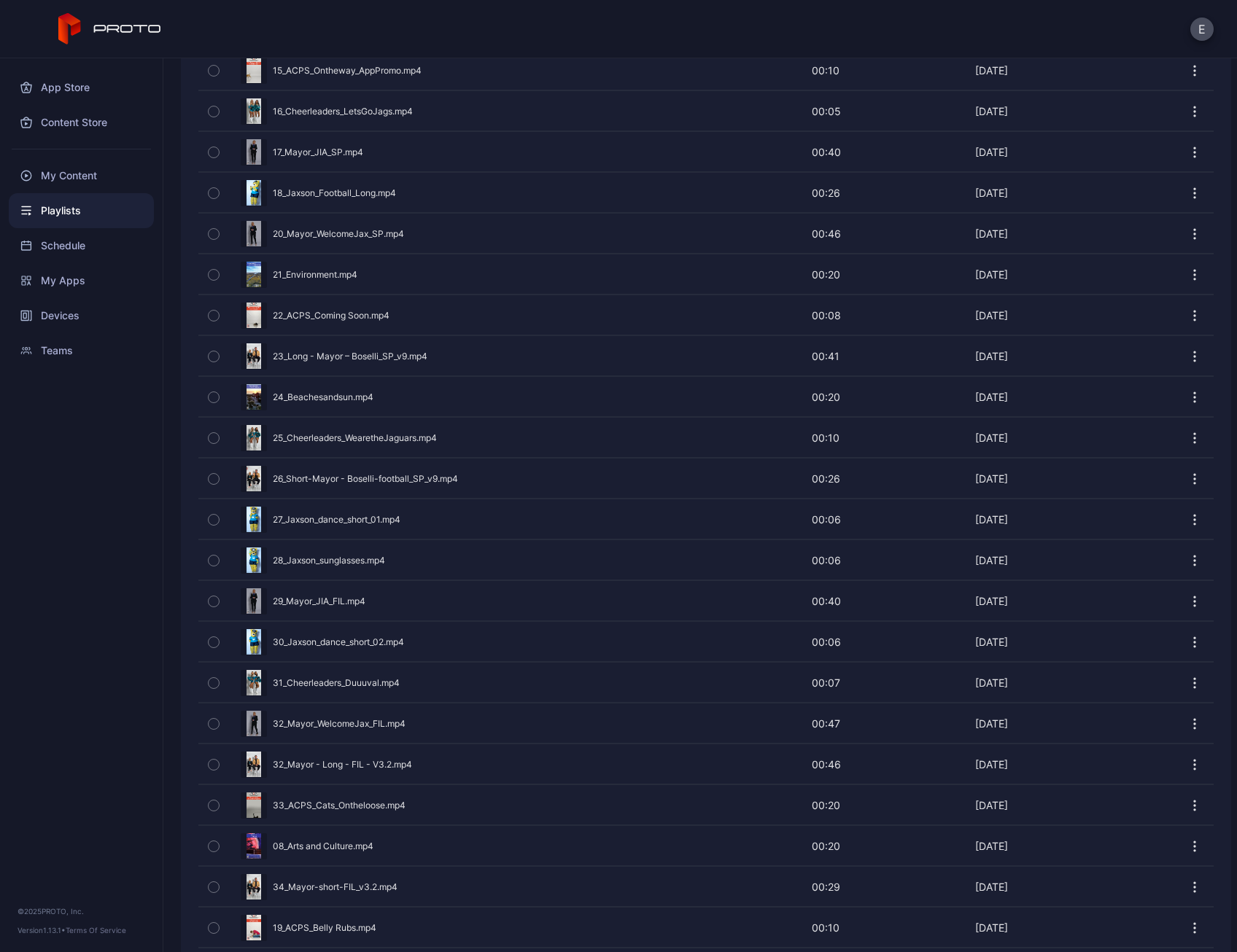
click at [417, 542] on div "Preview" at bounding box center [706, 560] width 1016 height 38
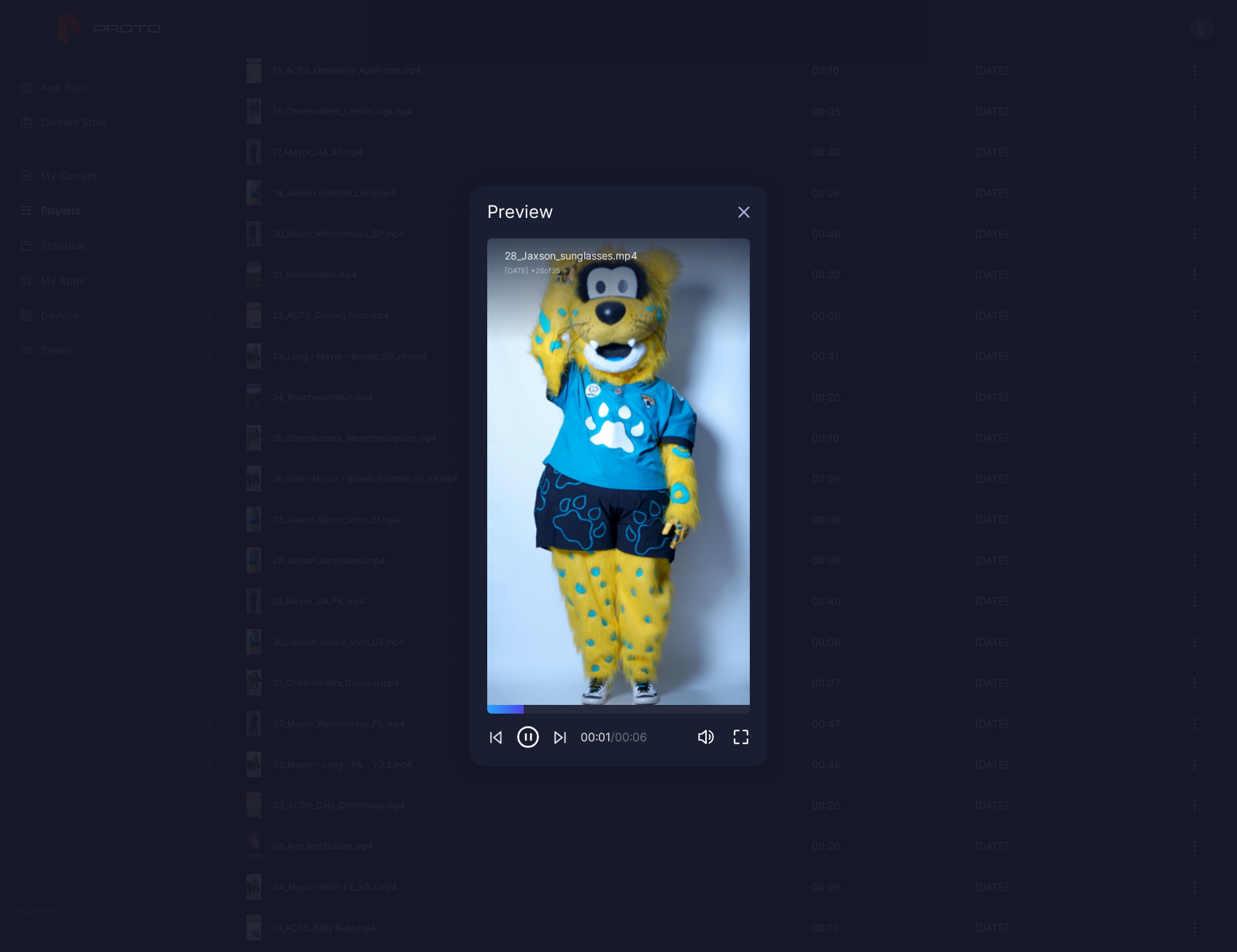
drag, startPoint x: 738, startPoint y: 209, endPoint x: 738, endPoint y: 218, distance: 9.0
click at [739, 209] on icon "button" at bounding box center [744, 212] width 11 height 11
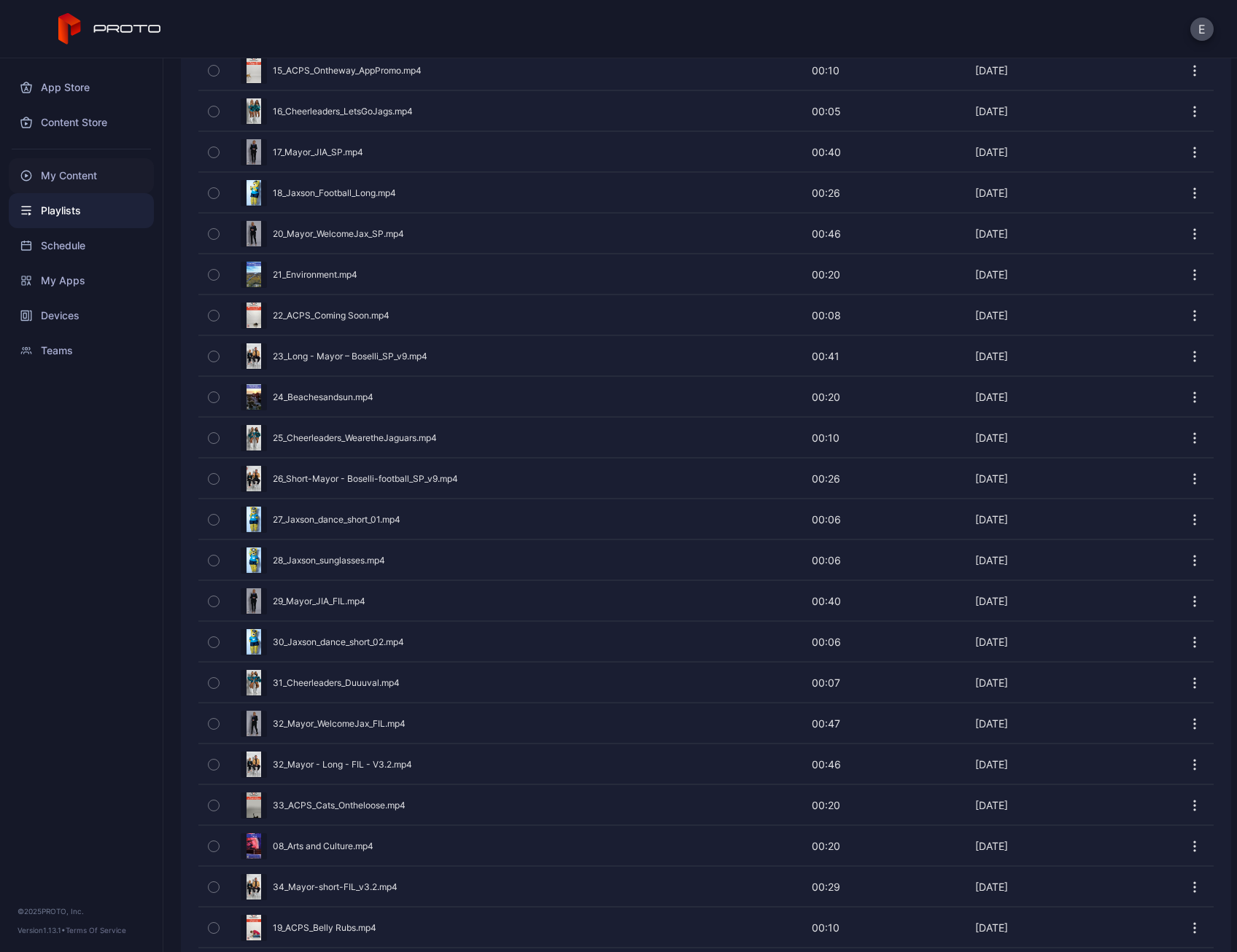
click at [54, 167] on div "My Content" at bounding box center [80, 175] width 145 height 35
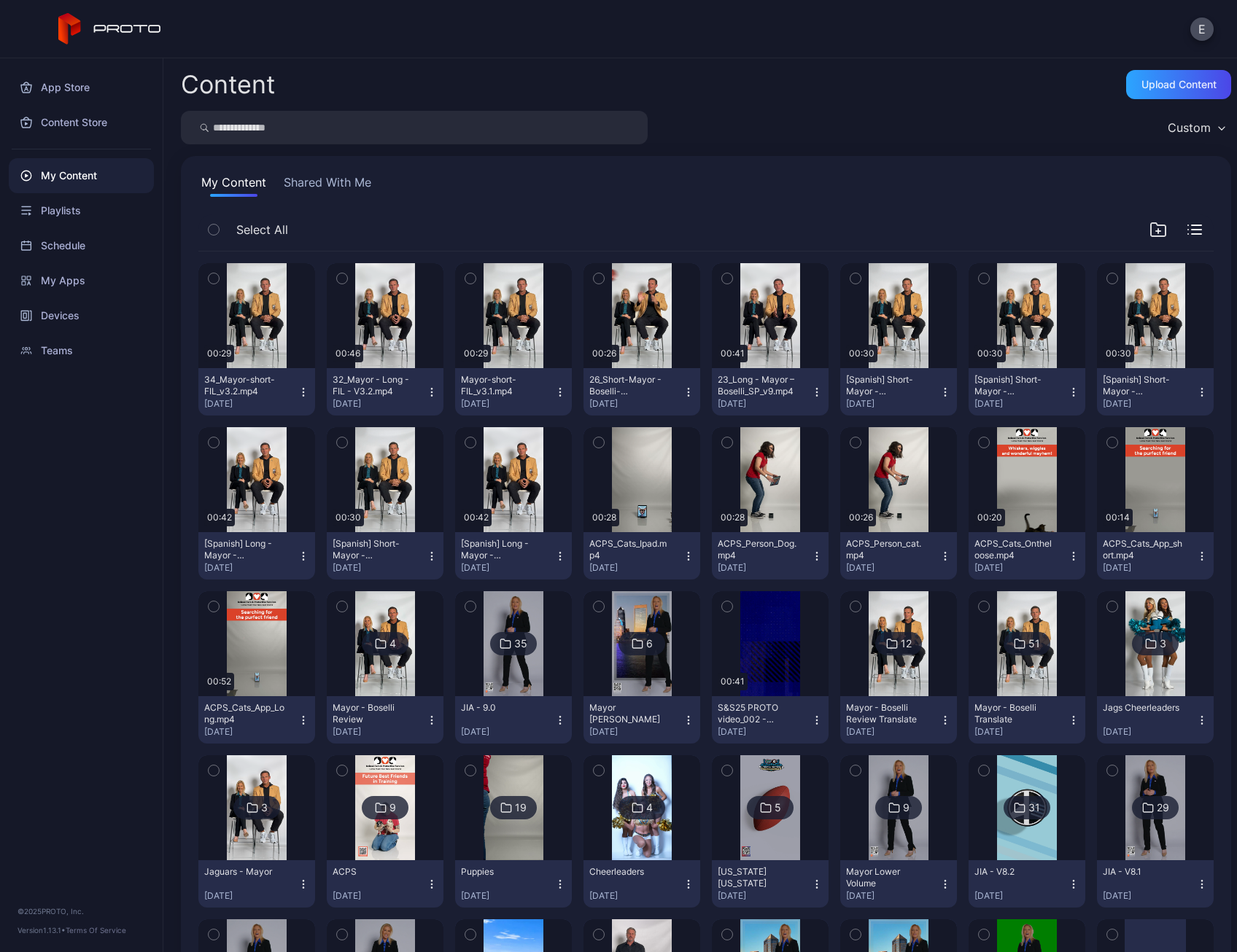
click at [444, 128] on input "search" at bounding box center [414, 127] width 467 height 34
type input "**********"
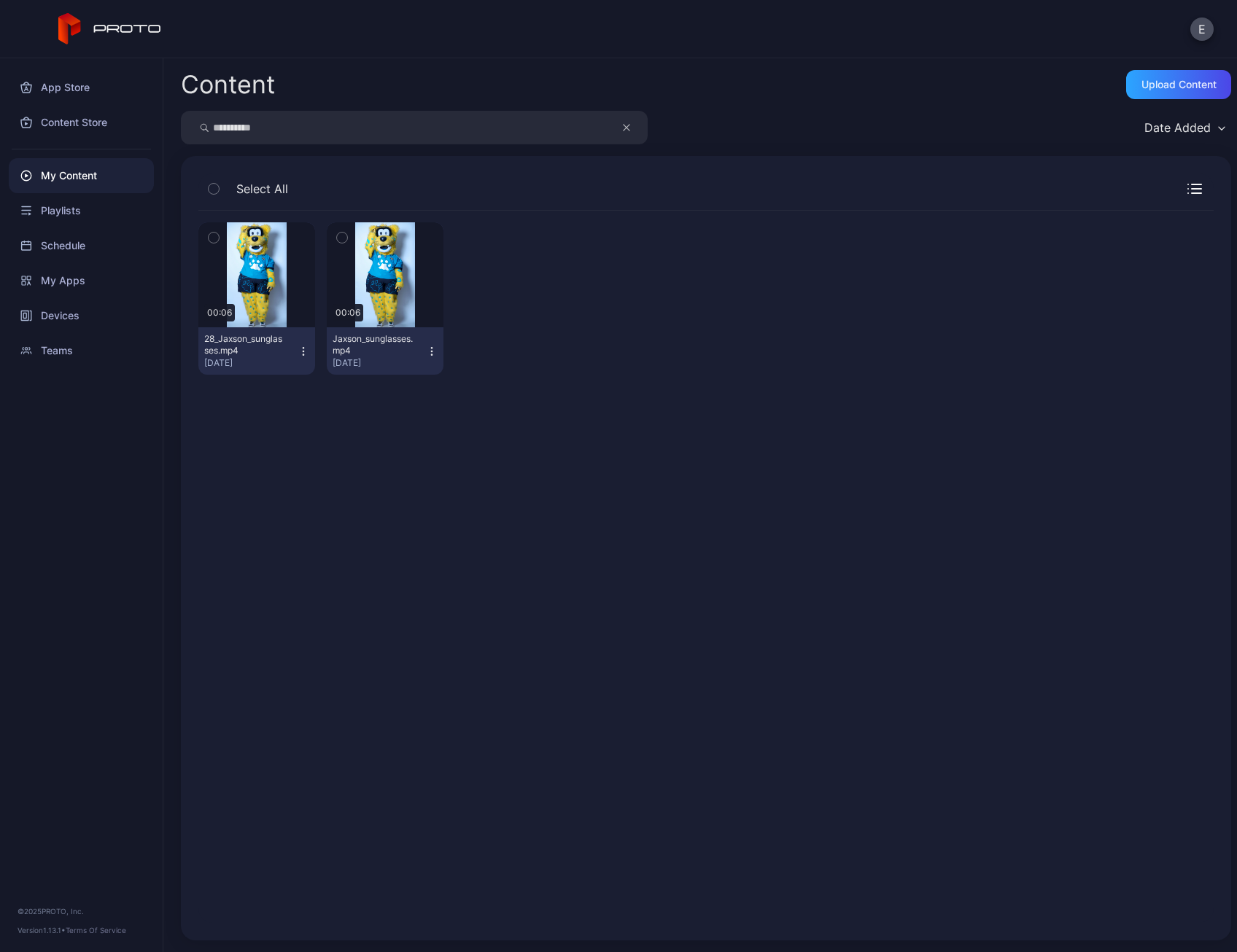
click at [301, 350] on icon "button" at bounding box center [304, 351] width 11 height 11
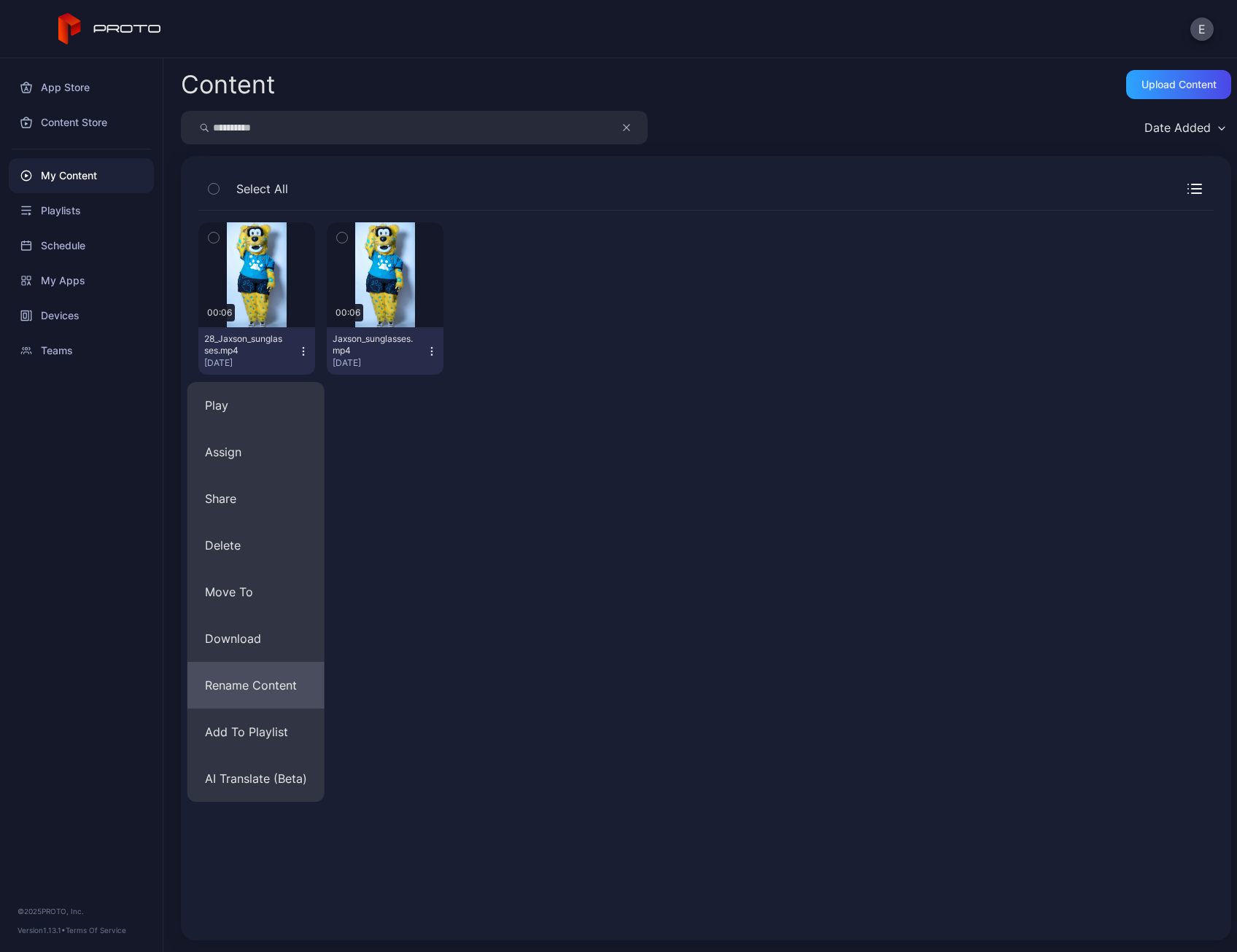
click at [276, 673] on button "Rename Content" at bounding box center [256, 685] width 137 height 47
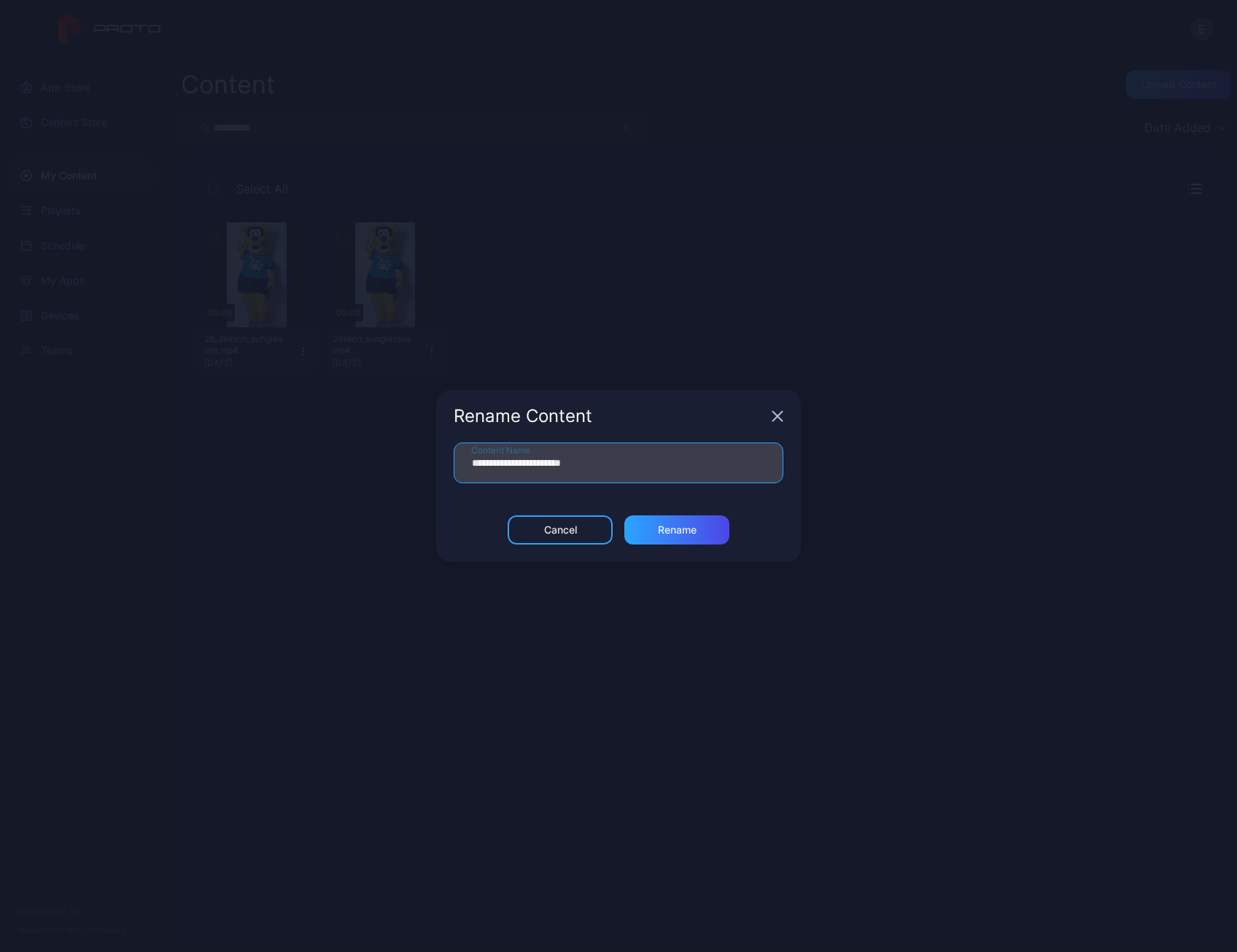
drag, startPoint x: 480, startPoint y: 461, endPoint x: 509, endPoint y: 467, distance: 29.6
click at [480, 462] on input "**********" at bounding box center [618, 463] width 330 height 41
type input "**********"
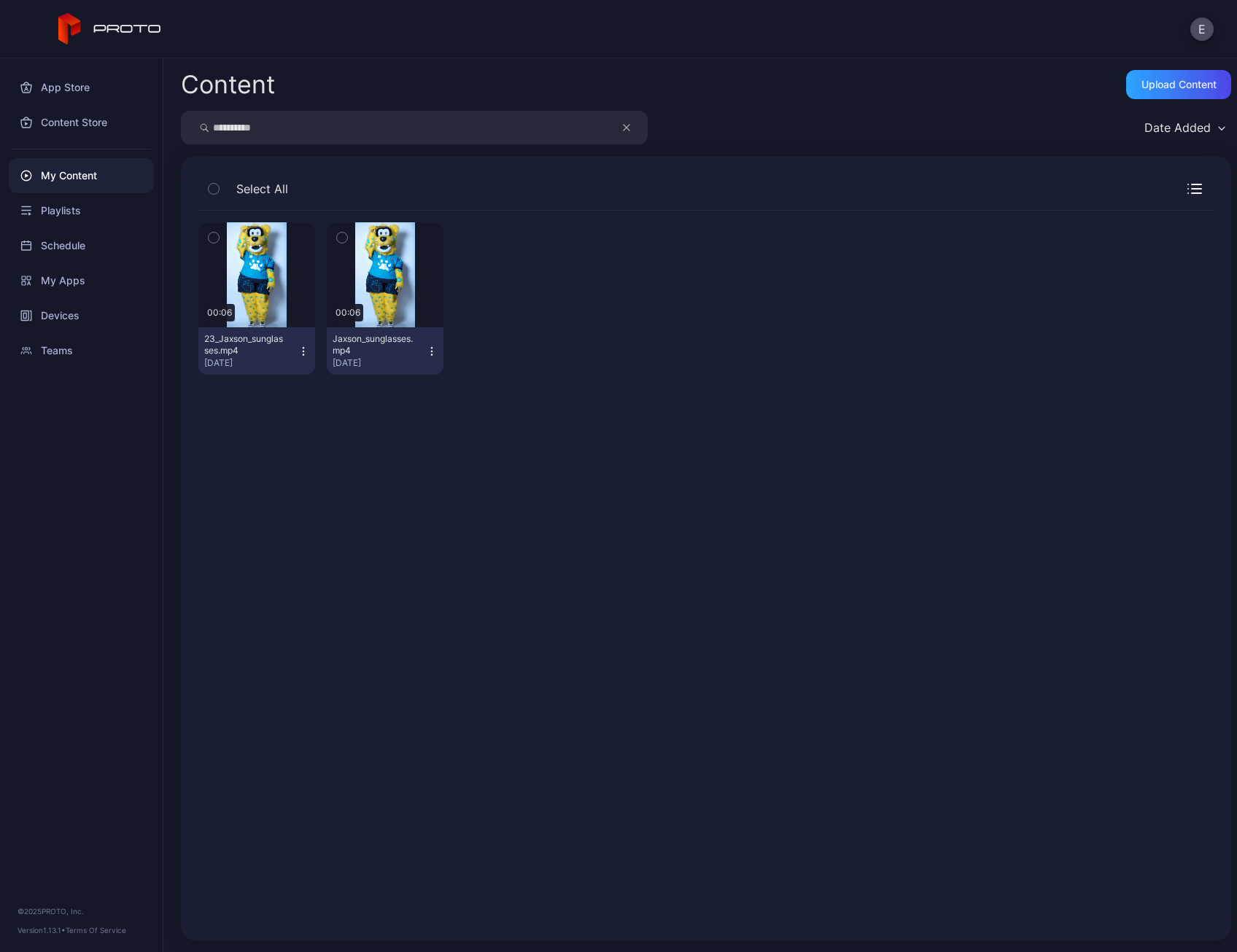
click at [332, 132] on input "**********" at bounding box center [414, 127] width 467 height 34
type input "******"
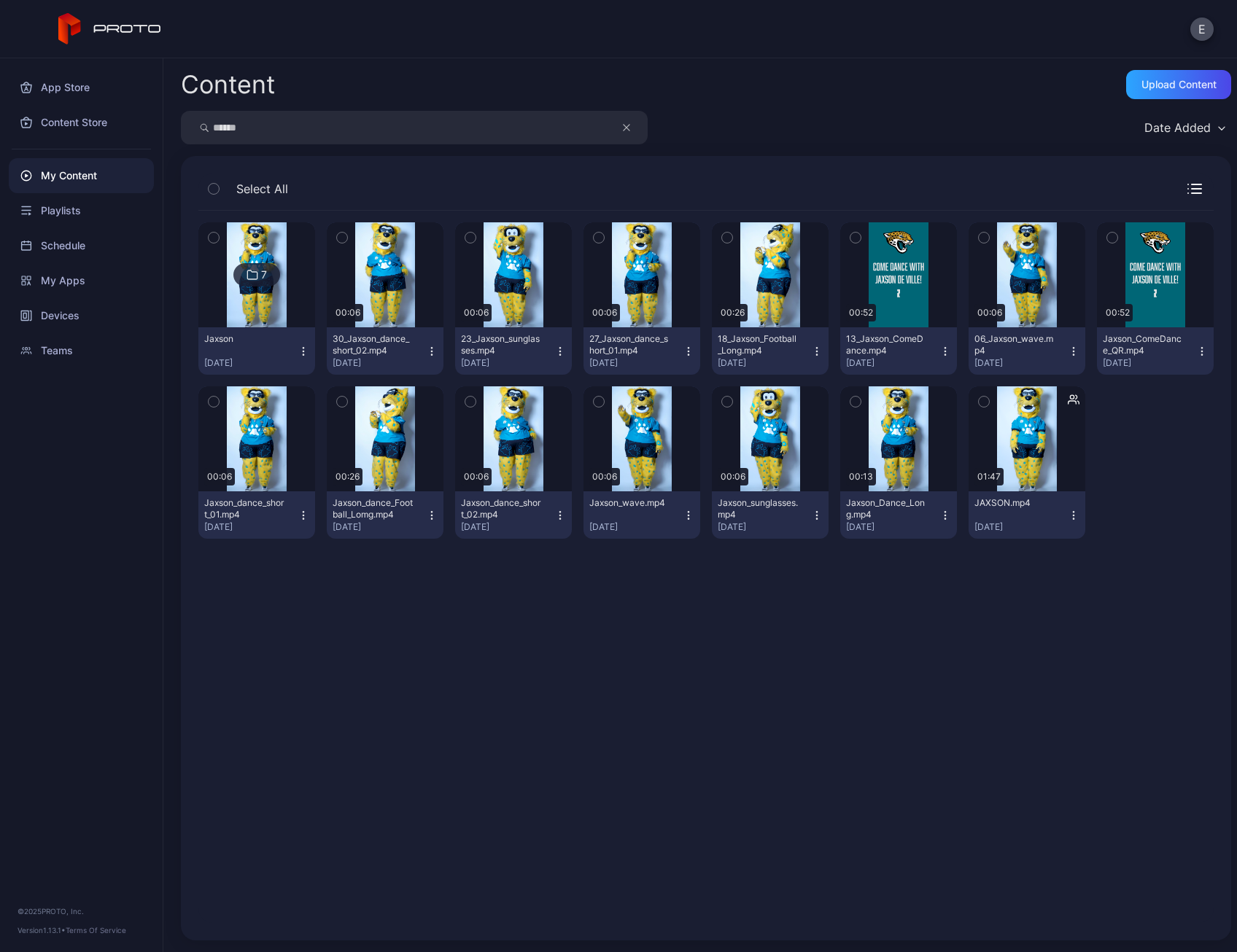
click at [682, 348] on icon "button" at bounding box center [688, 351] width 11 height 11
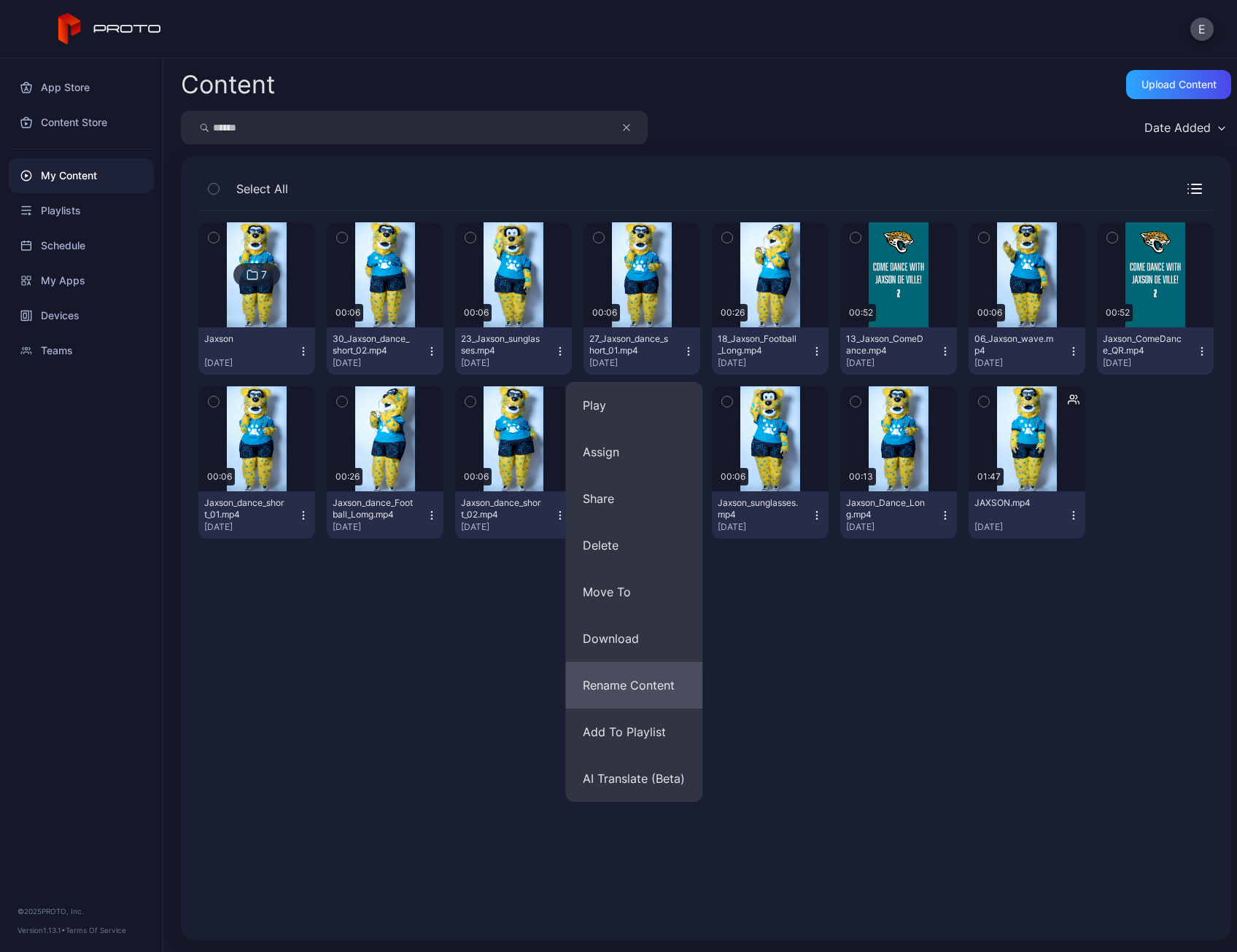
click at [629, 691] on button "Rename Content" at bounding box center [633, 685] width 137 height 47
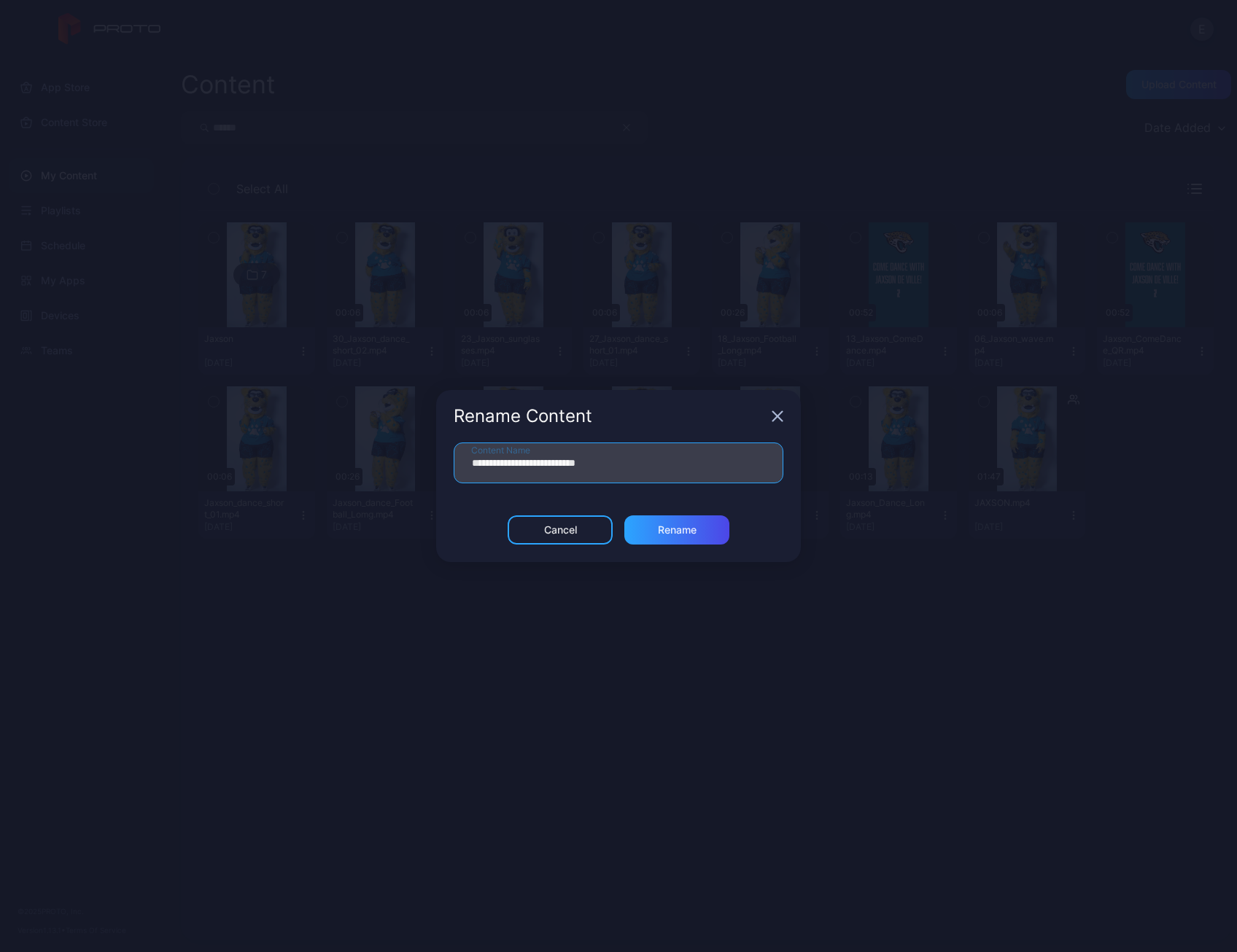
click at [485, 463] on input "**********" at bounding box center [618, 463] width 330 height 41
type input "**********"
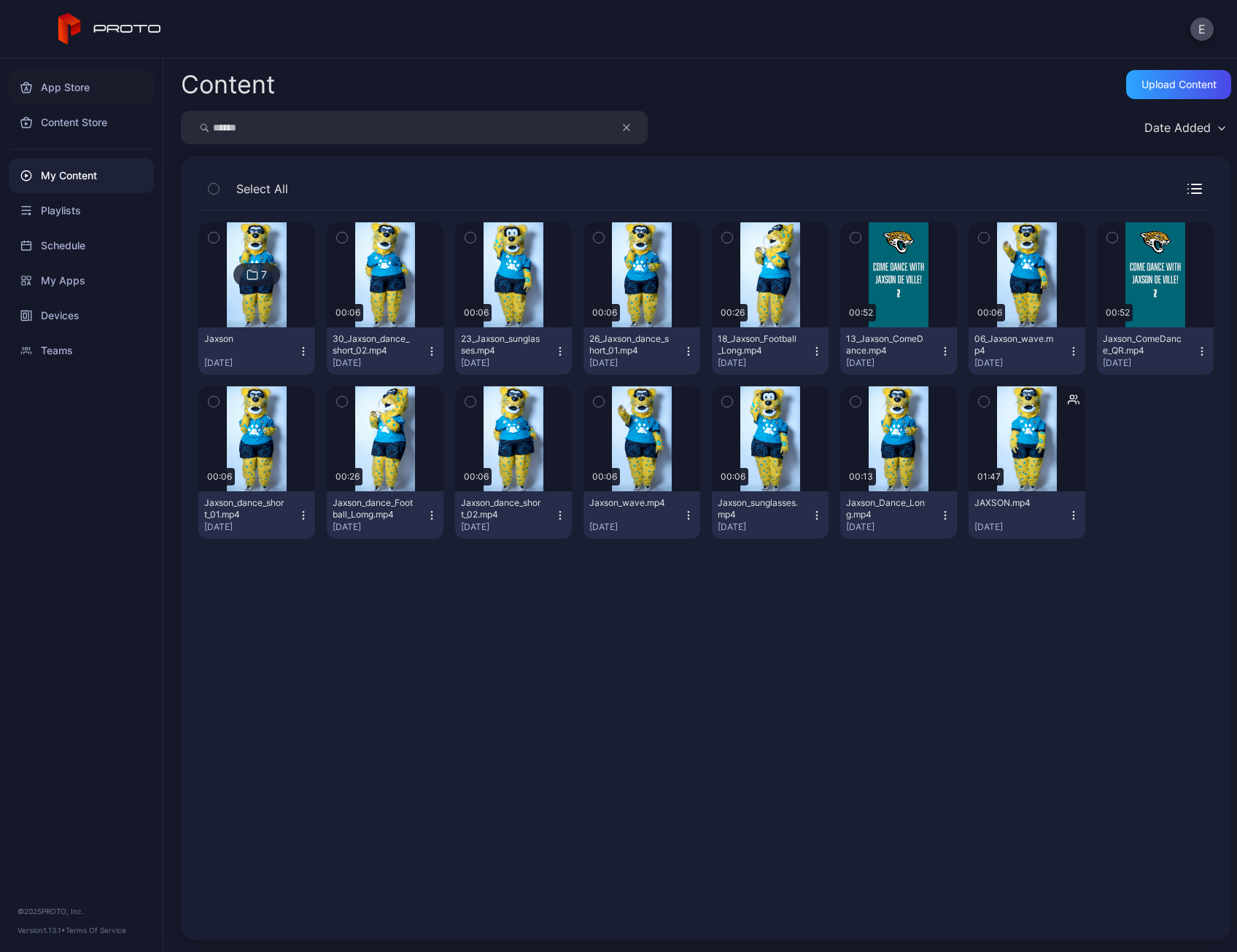
drag, startPoint x: 307, startPoint y: 129, endPoint x: 42, endPoint y: 93, distance: 267.4
click at [42, 93] on div "App Store Content Store My Content Playlists Schedule My Apps Devices Teams © 2…" at bounding box center [618, 505] width 1237 height 894
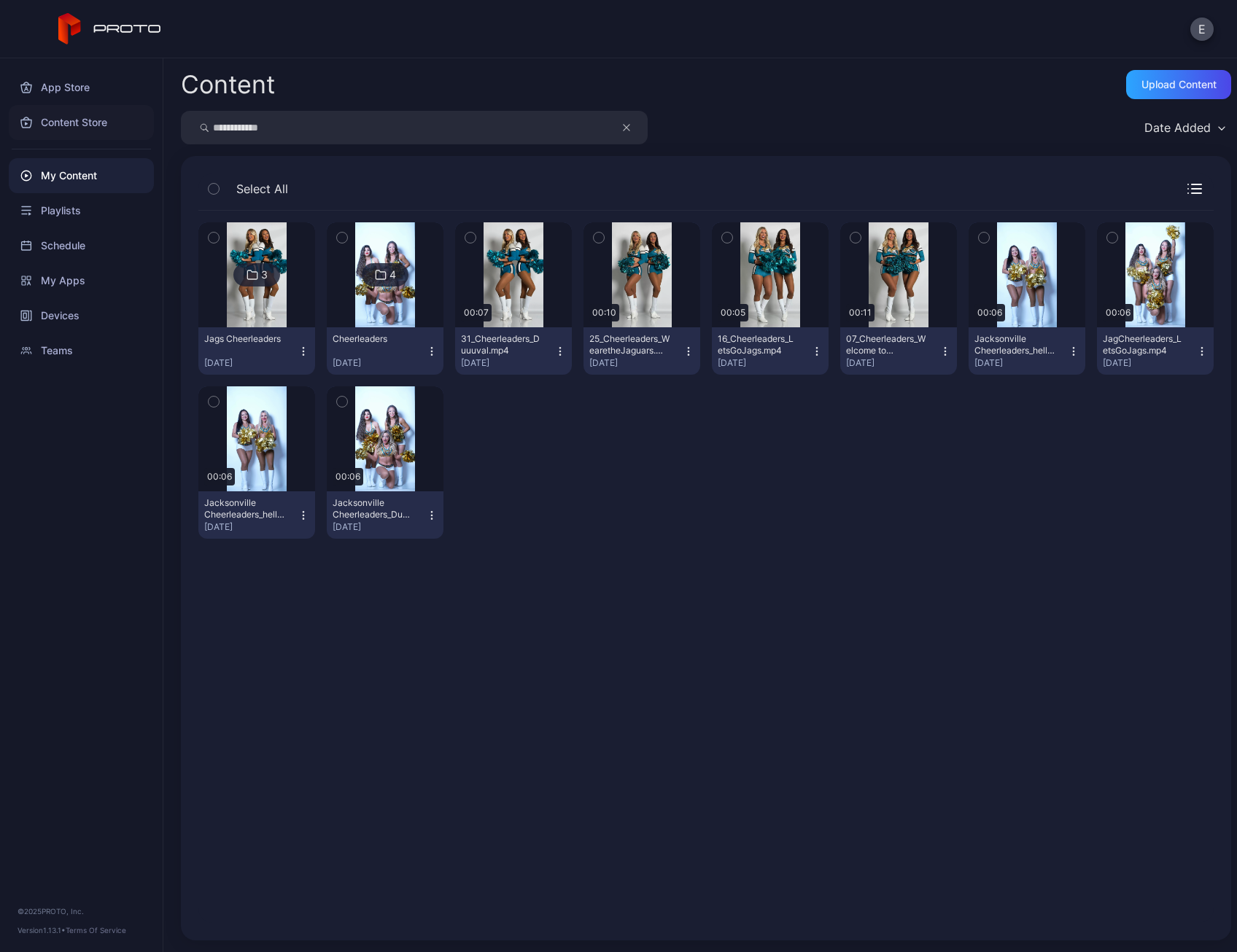
drag, startPoint x: 301, startPoint y: 129, endPoint x: 126, endPoint y: 118, distance: 175.3
click at [126, 118] on div "**********" at bounding box center [618, 505] width 1237 height 894
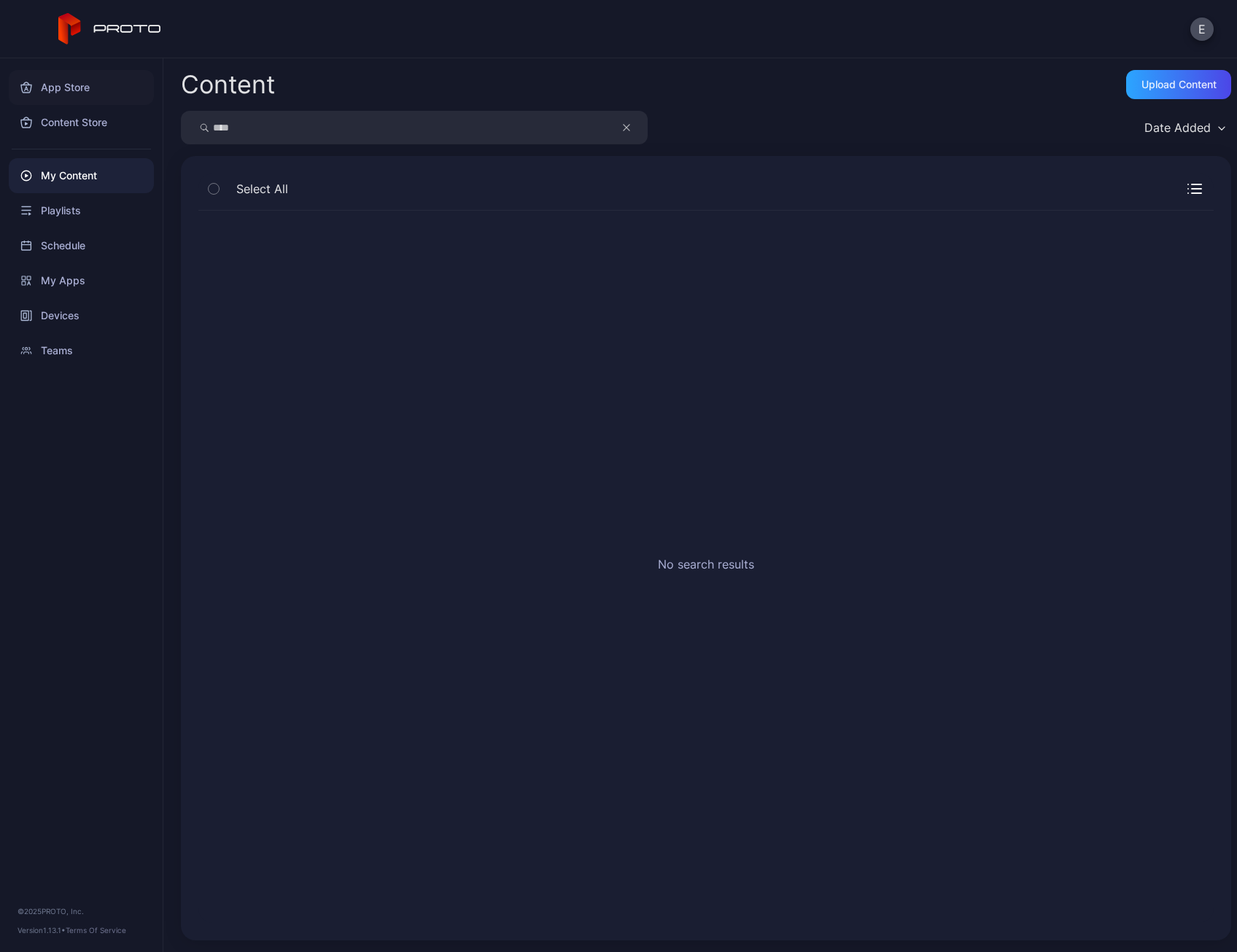
type input "****"
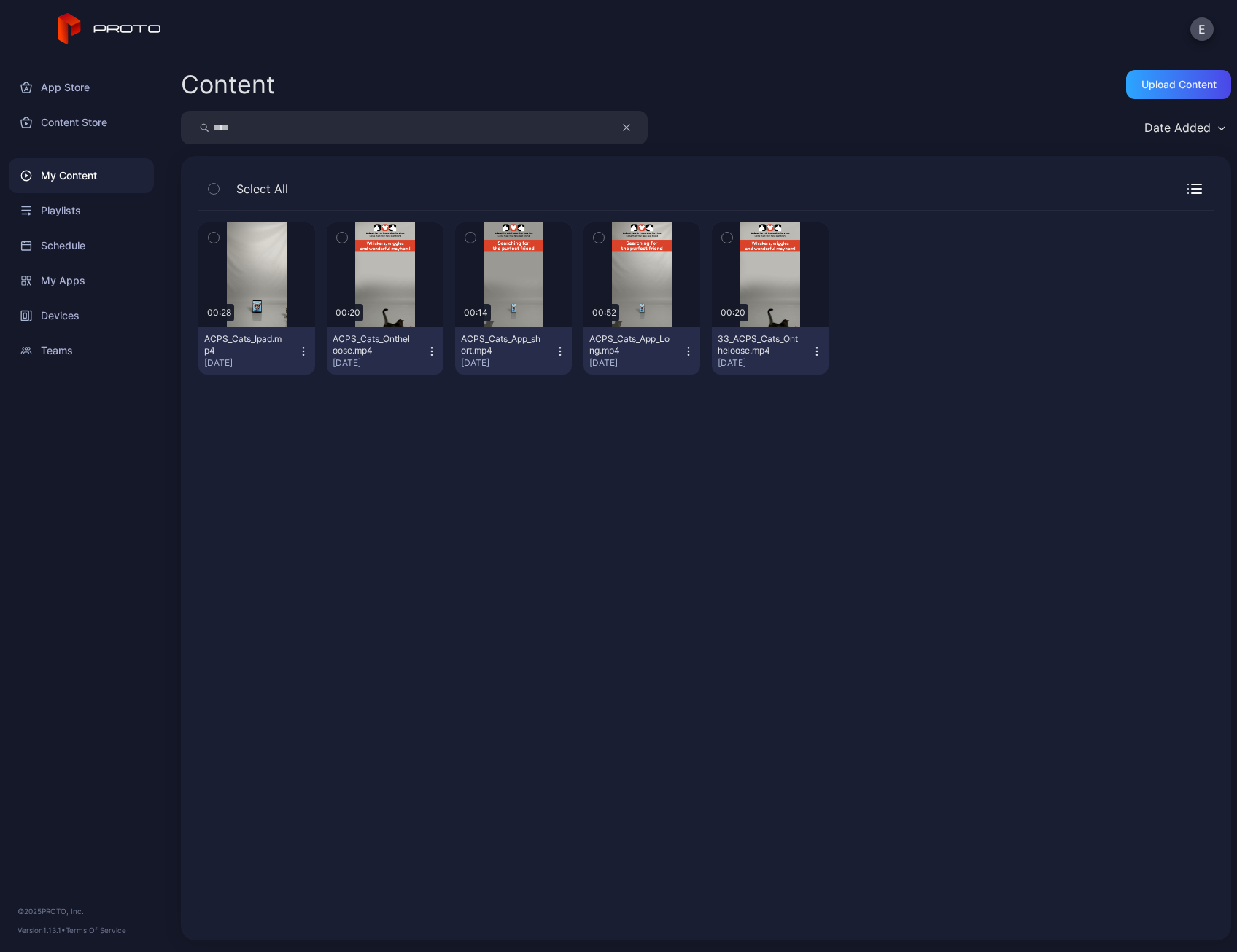
click at [811, 349] on icon "button" at bounding box center [816, 351] width 11 height 11
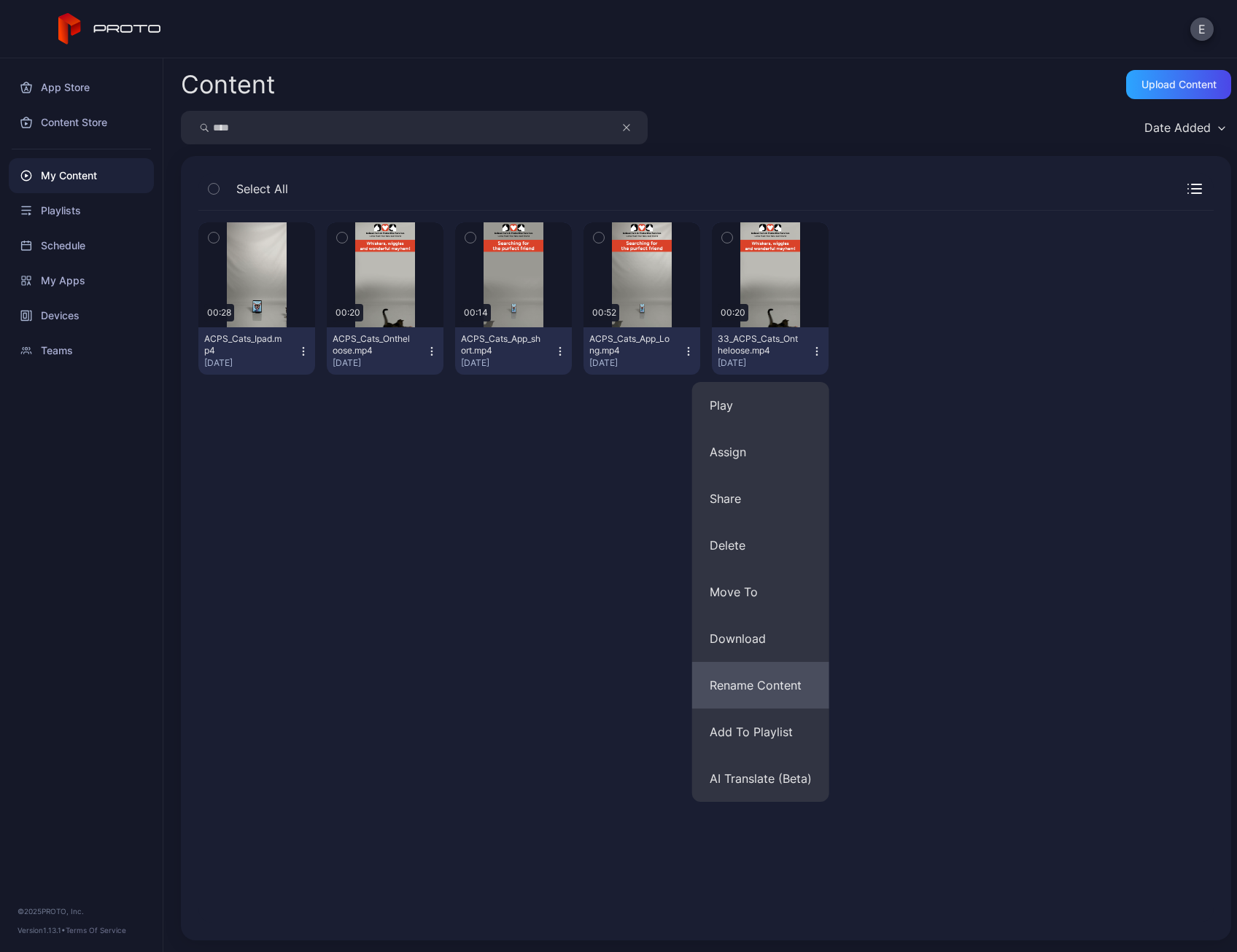
click at [777, 682] on button "Rename Content" at bounding box center [760, 685] width 137 height 47
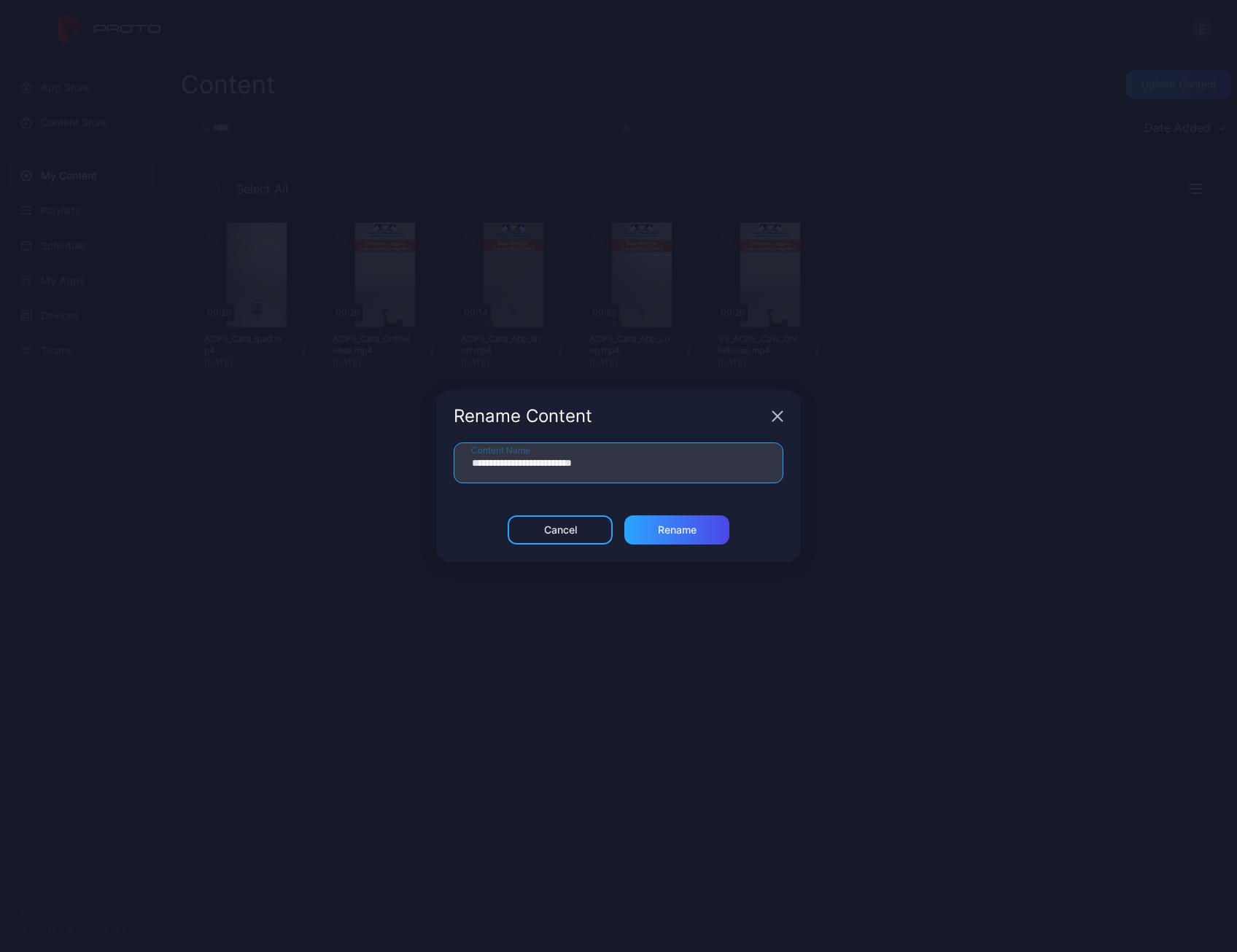
drag, startPoint x: 484, startPoint y: 462, endPoint x: 429, endPoint y: 453, distance: 55.7
click at [429, 453] on div "**********" at bounding box center [618, 476] width 1237 height 952
type input "**********"
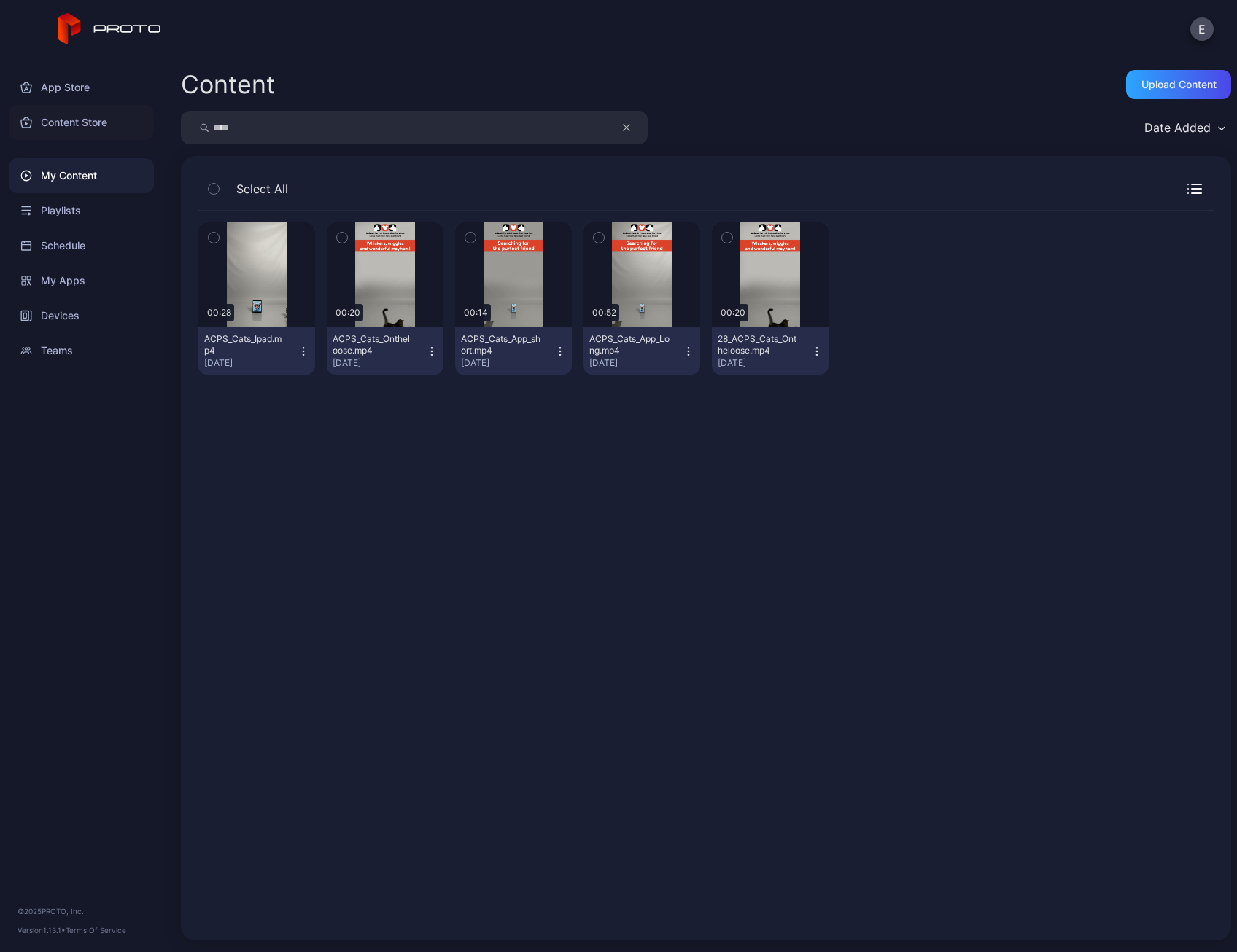
drag, startPoint x: 295, startPoint y: 133, endPoint x: 24, endPoint y: 121, distance: 271.3
click at [35, 122] on div "App Store Content Store My Content Playlists Schedule My Apps Devices Teams © 2…" at bounding box center [618, 505] width 1237 height 894
type input "****"
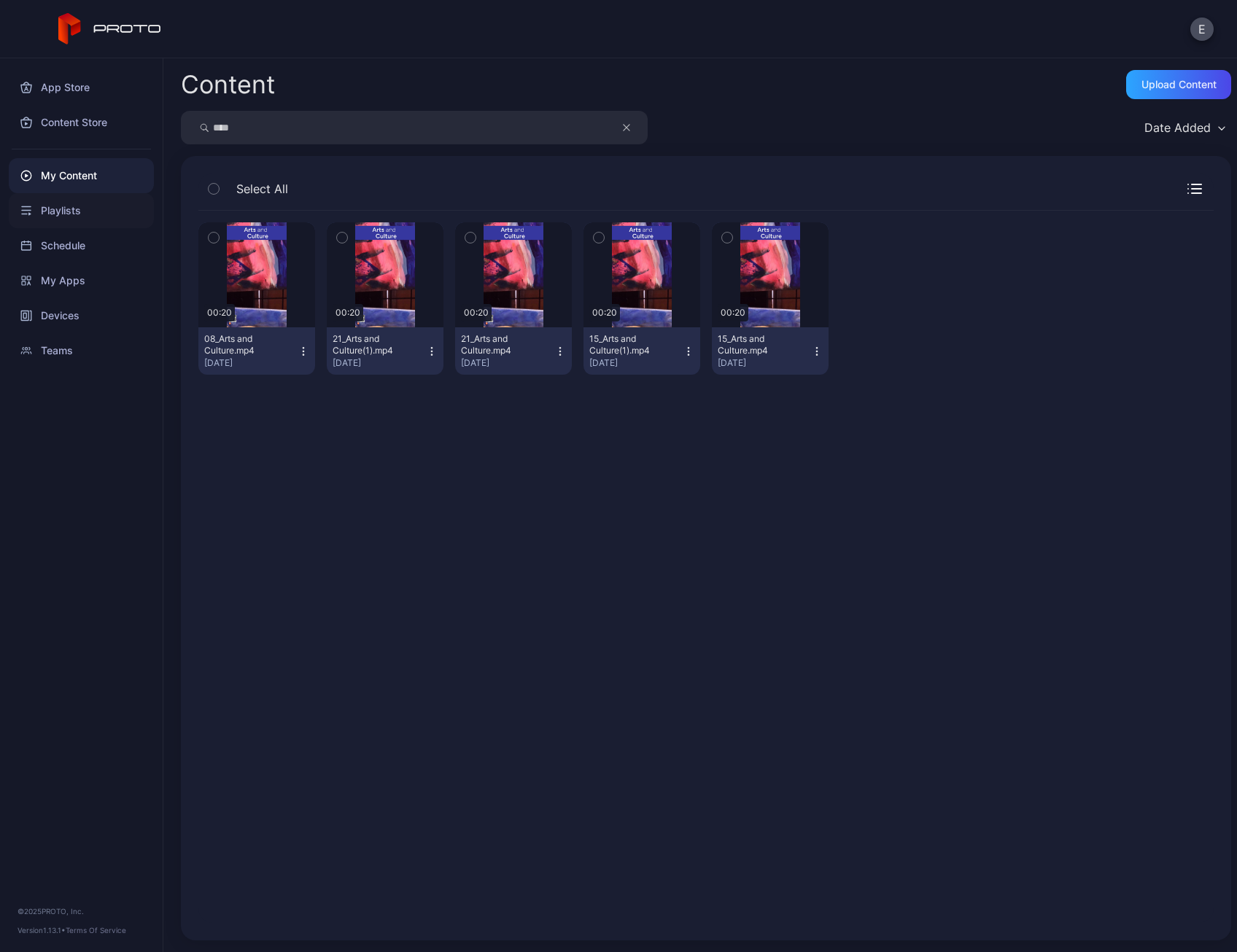
click at [96, 209] on div "Playlists" at bounding box center [80, 211] width 145 height 35
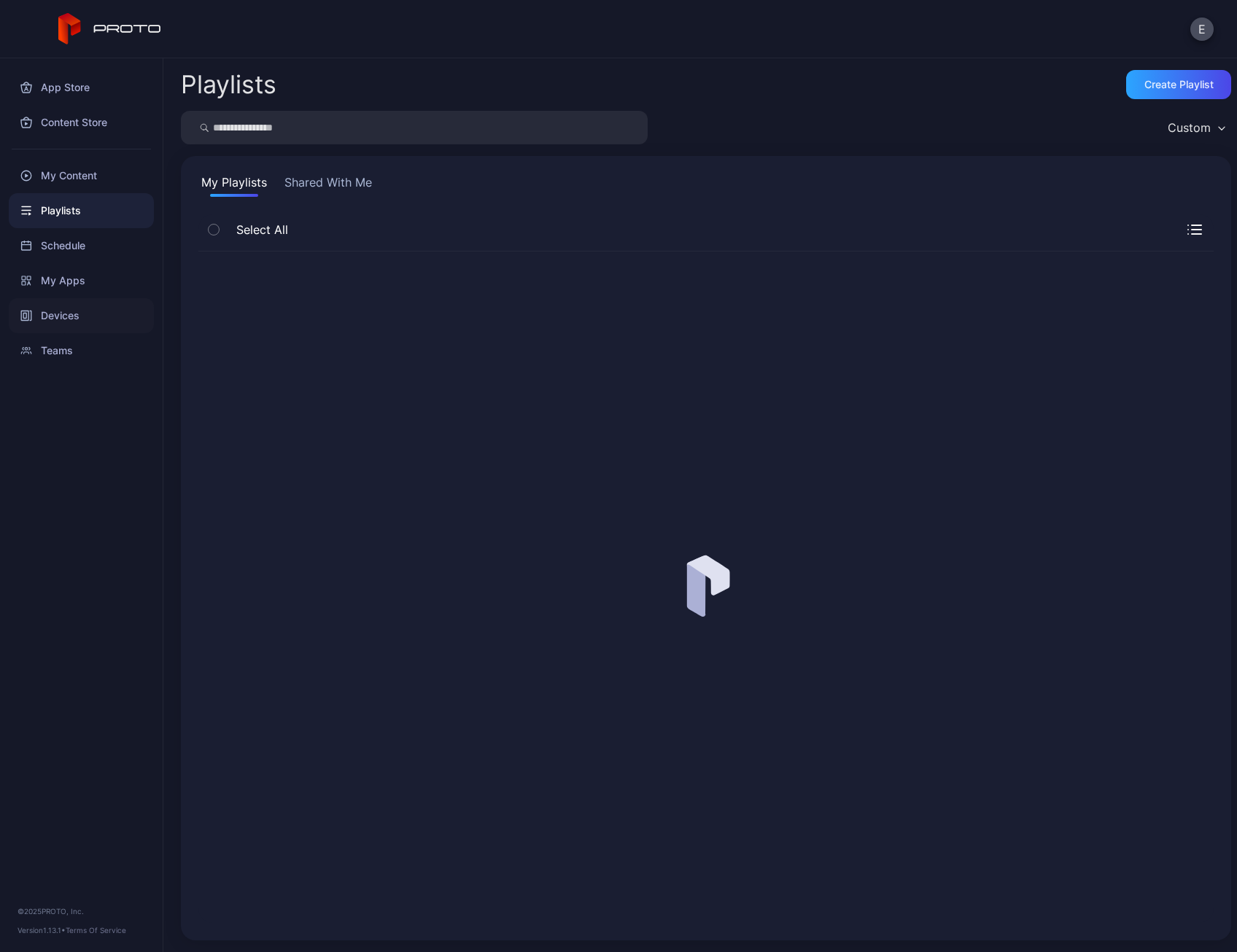
click at [75, 314] on div "Devices" at bounding box center [80, 315] width 145 height 35
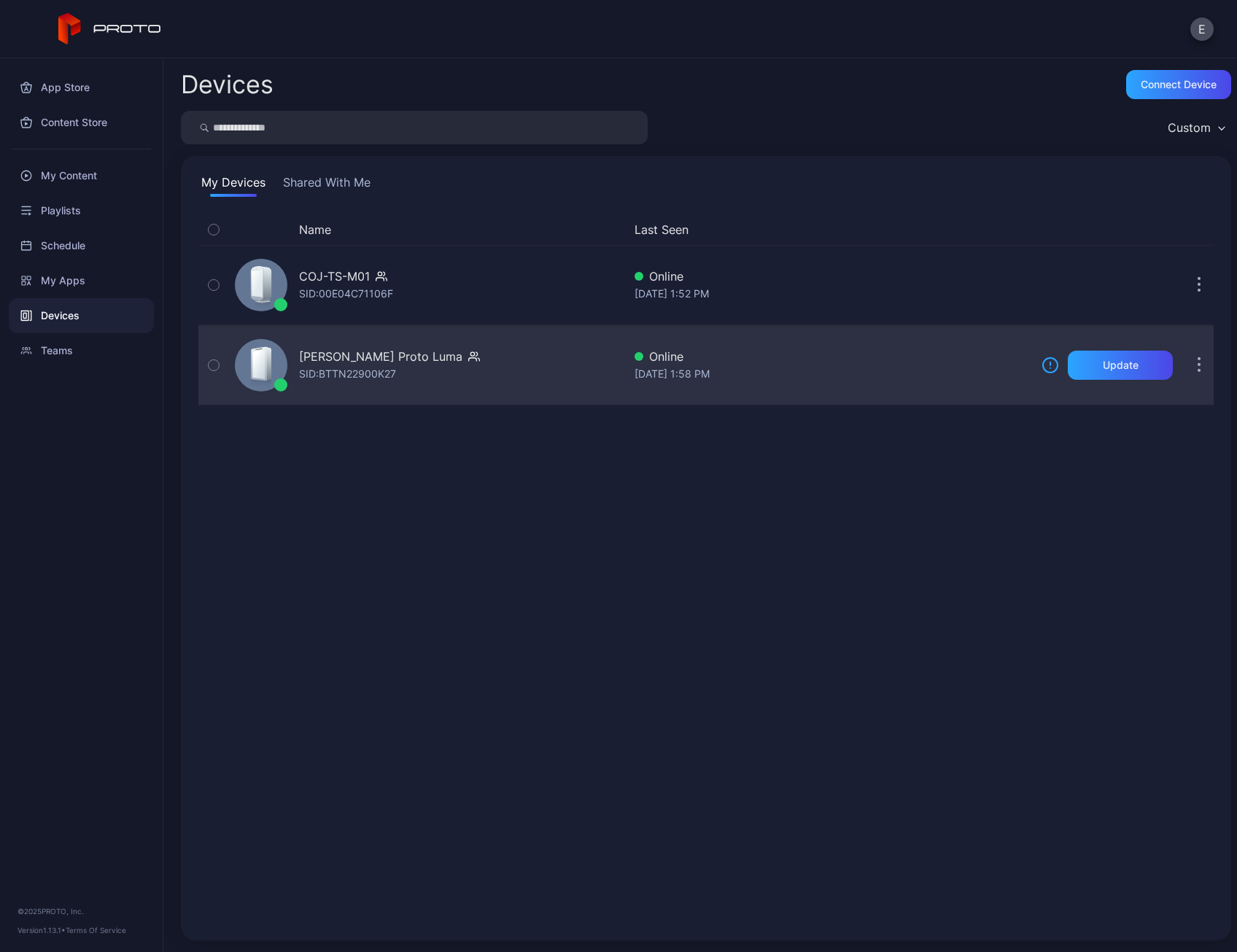
click at [447, 366] on div "[PERSON_NAME] Proto [PERSON_NAME]: BTTN22900K27" at bounding box center [389, 365] width 181 height 35
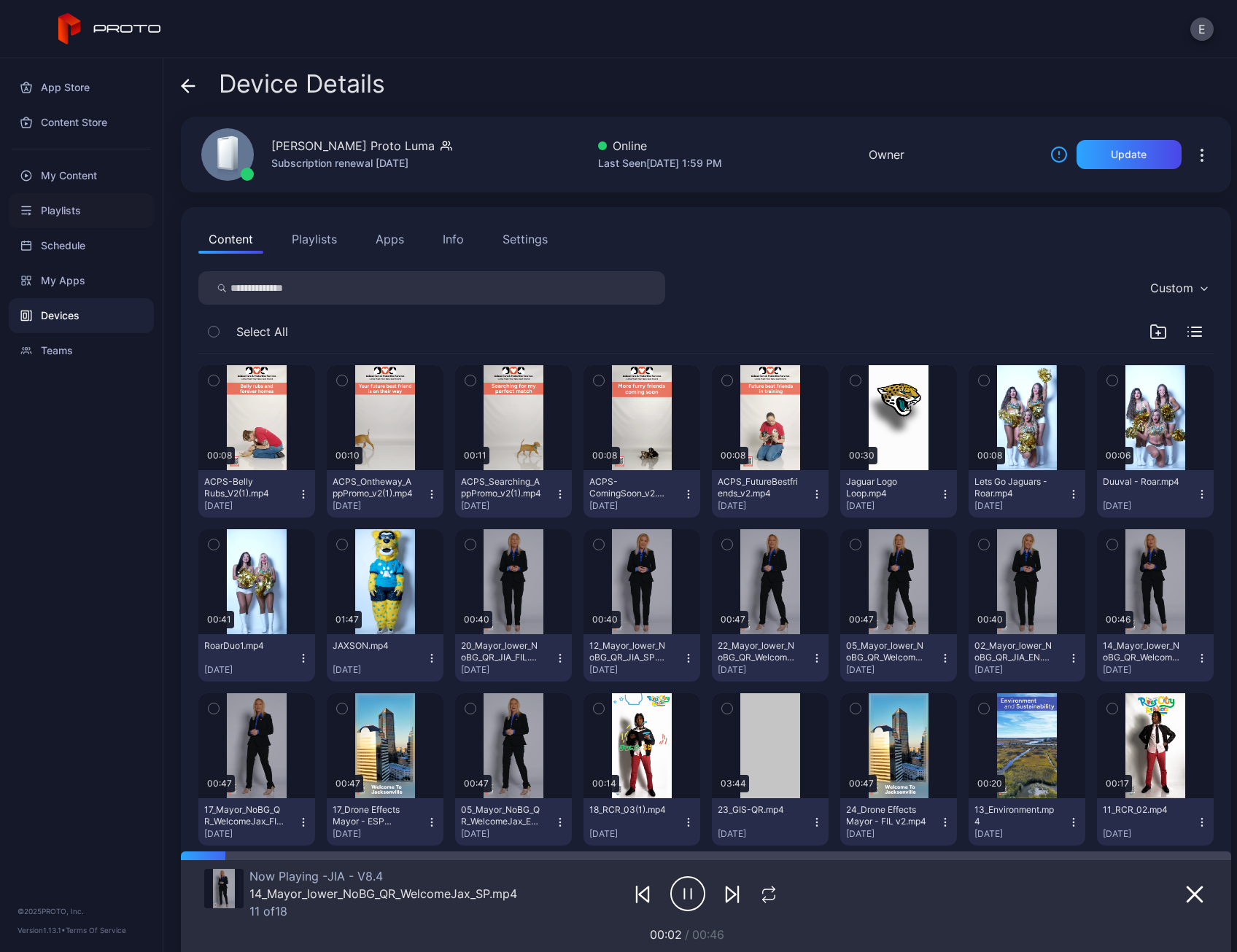
click at [72, 208] on div "Playlists" at bounding box center [80, 211] width 145 height 35
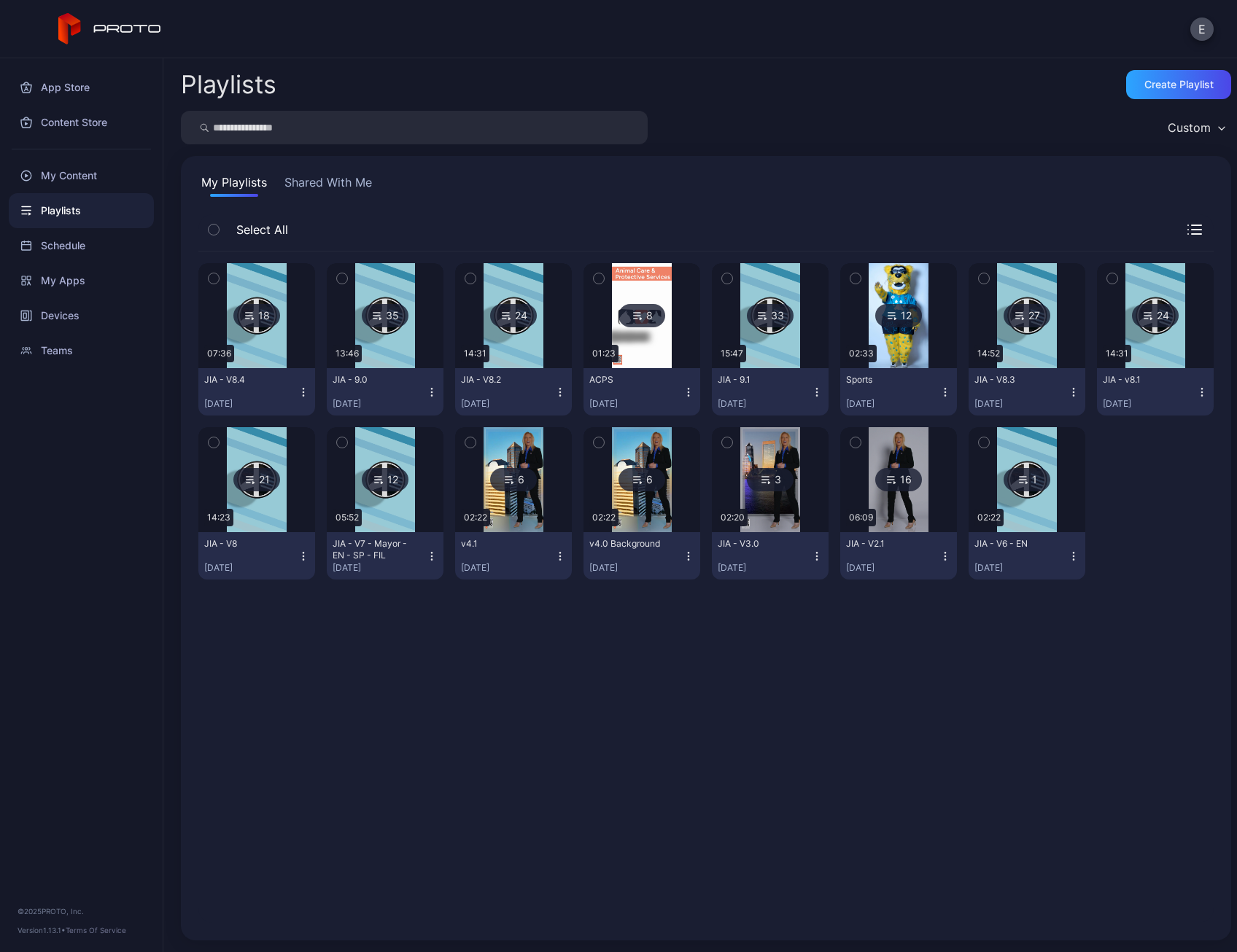
click at [383, 350] on img at bounding box center [385, 316] width 59 height 105
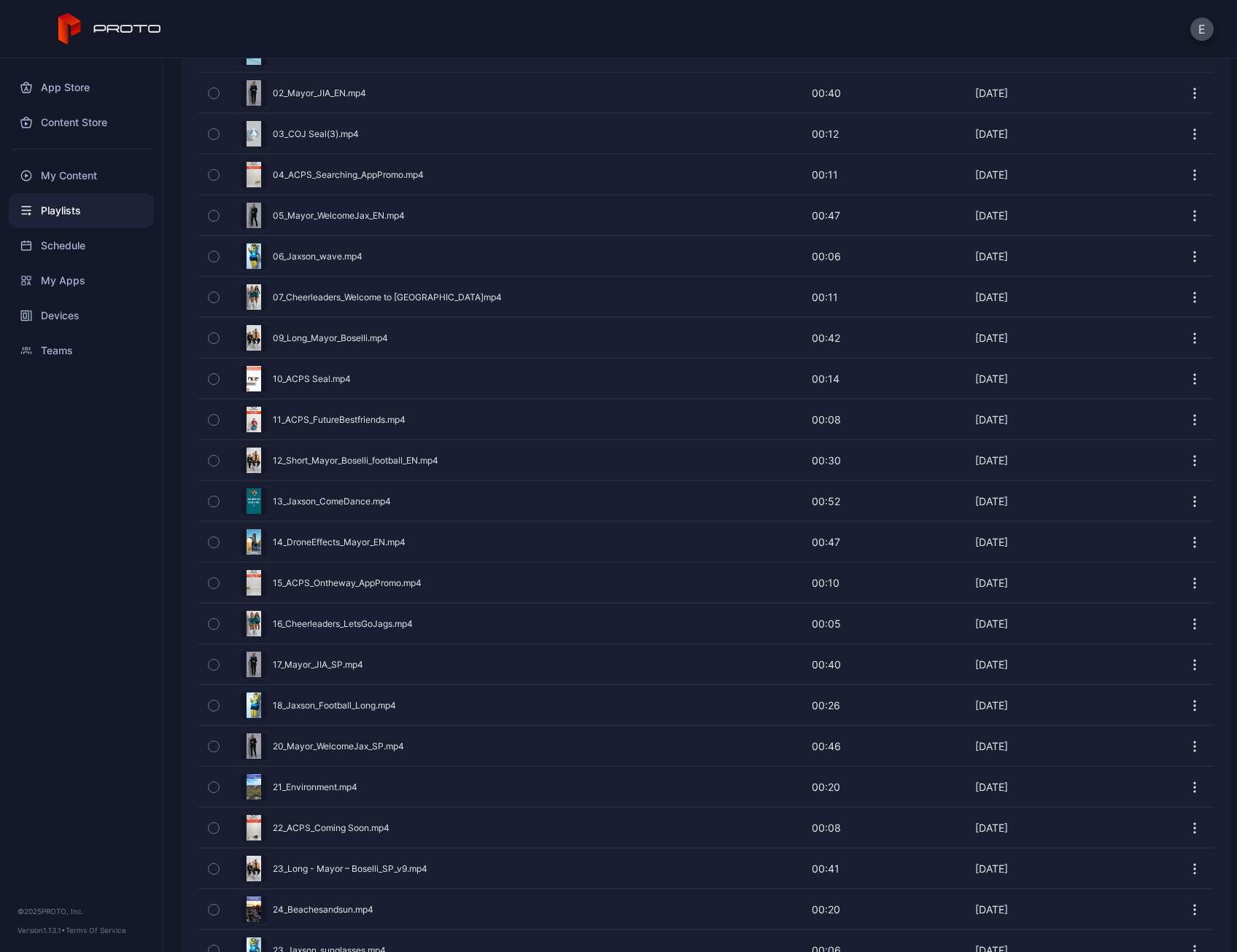
scroll to position [407, 0]
click at [368, 415] on div "Preview" at bounding box center [706, 418] width 1016 height 38
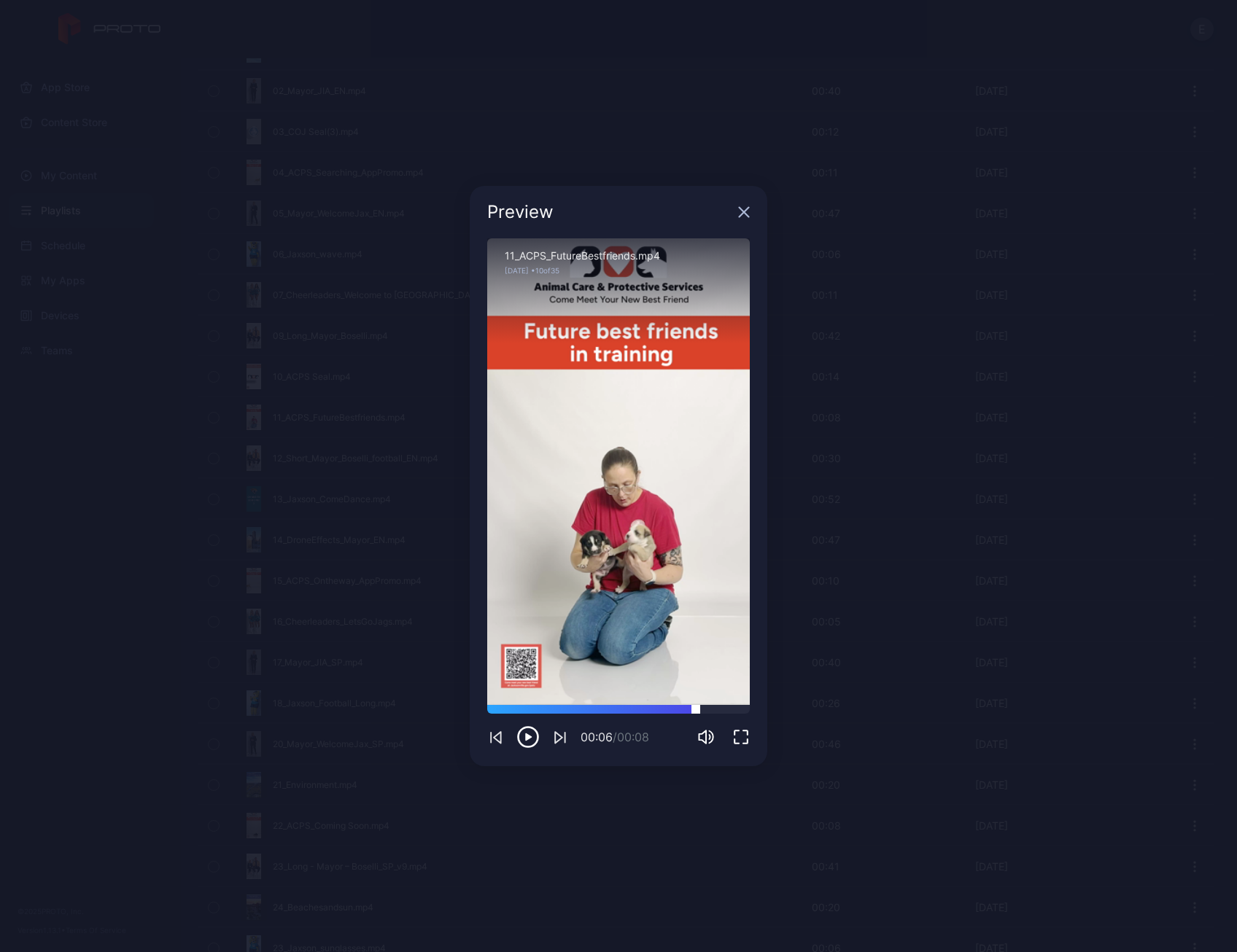
click at [696, 707] on div at bounding box center [618, 709] width 263 height 9
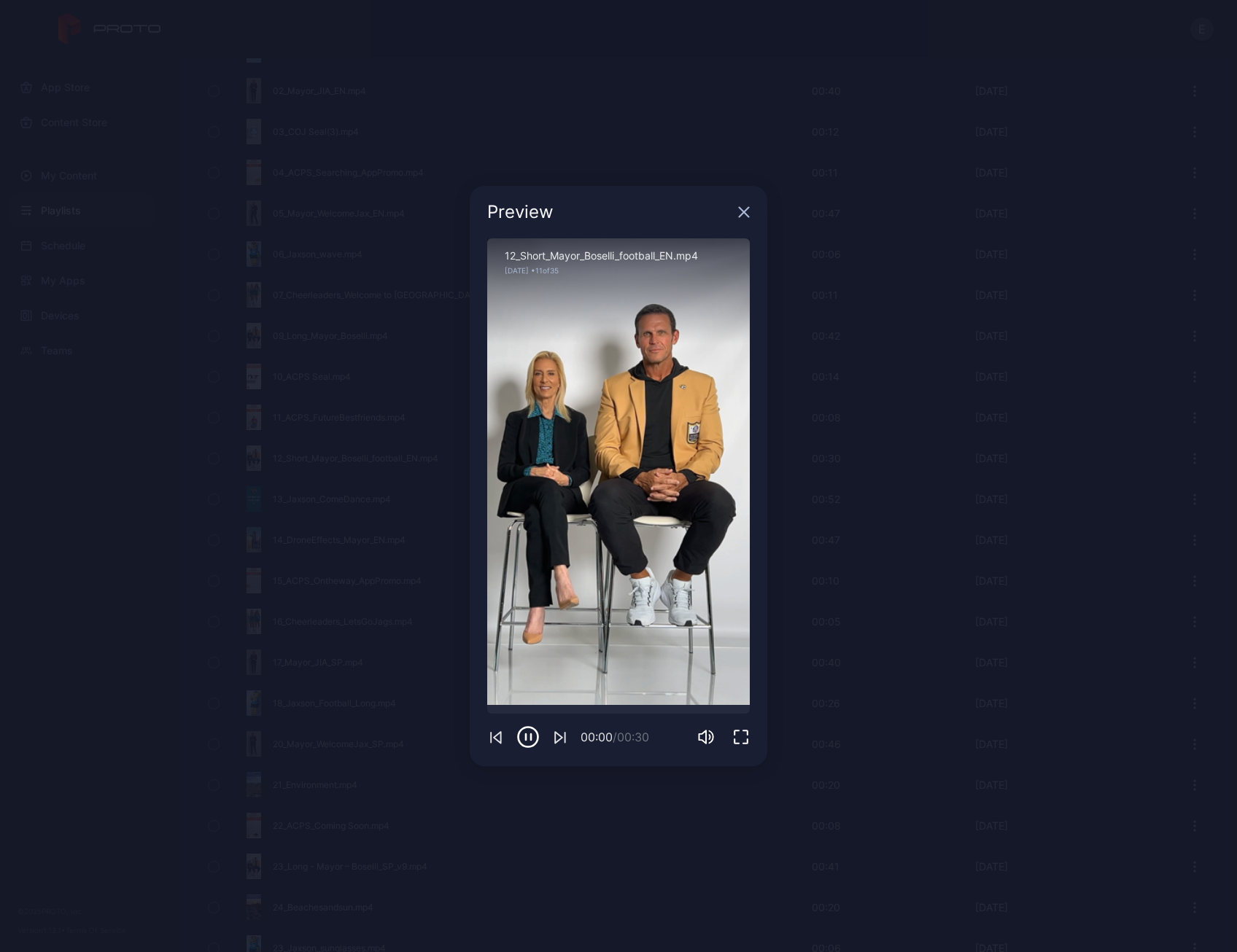
click at [741, 214] on icon "button" at bounding box center [744, 212] width 11 height 11
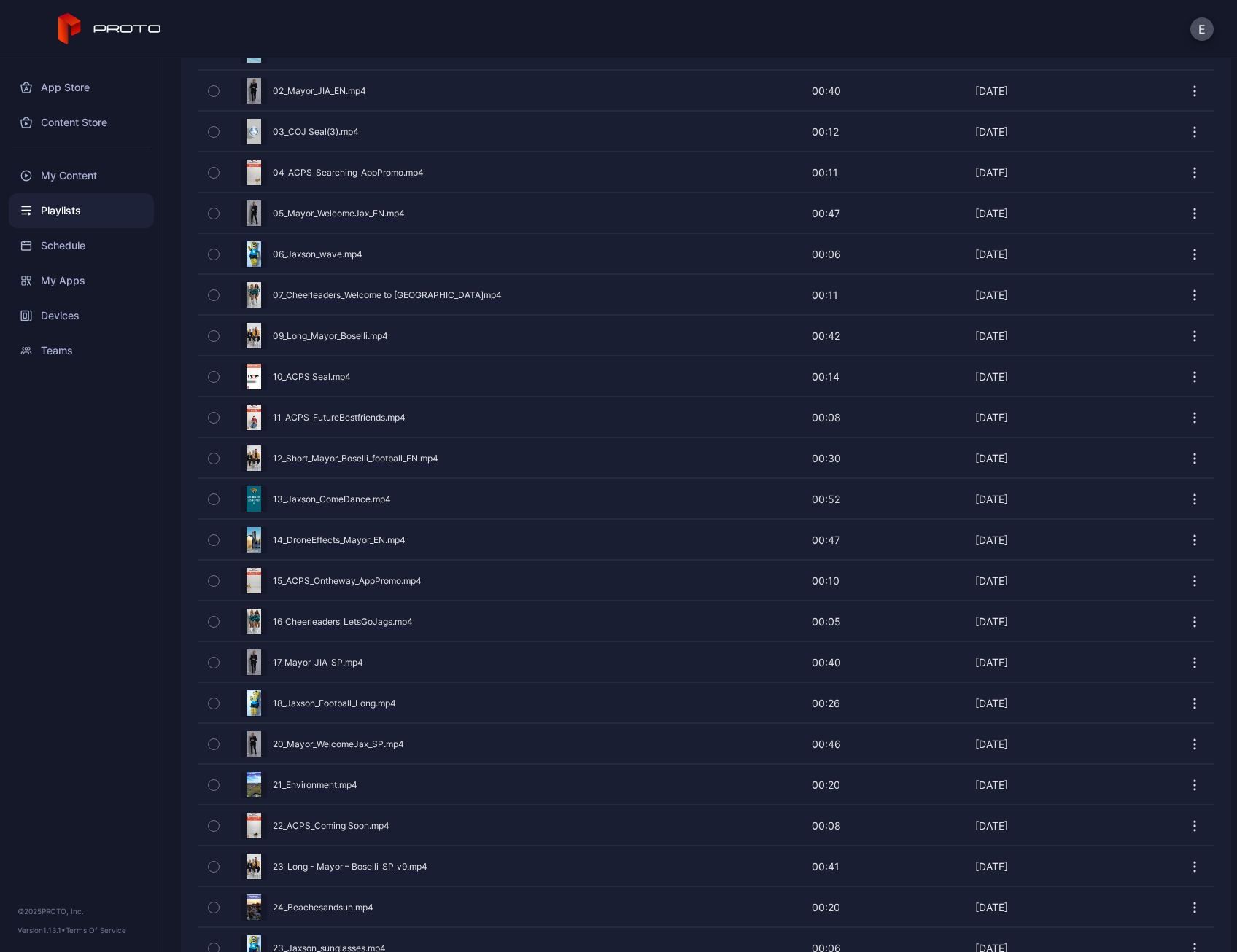
click at [368, 574] on div "Preview" at bounding box center [706, 580] width 1016 height 38
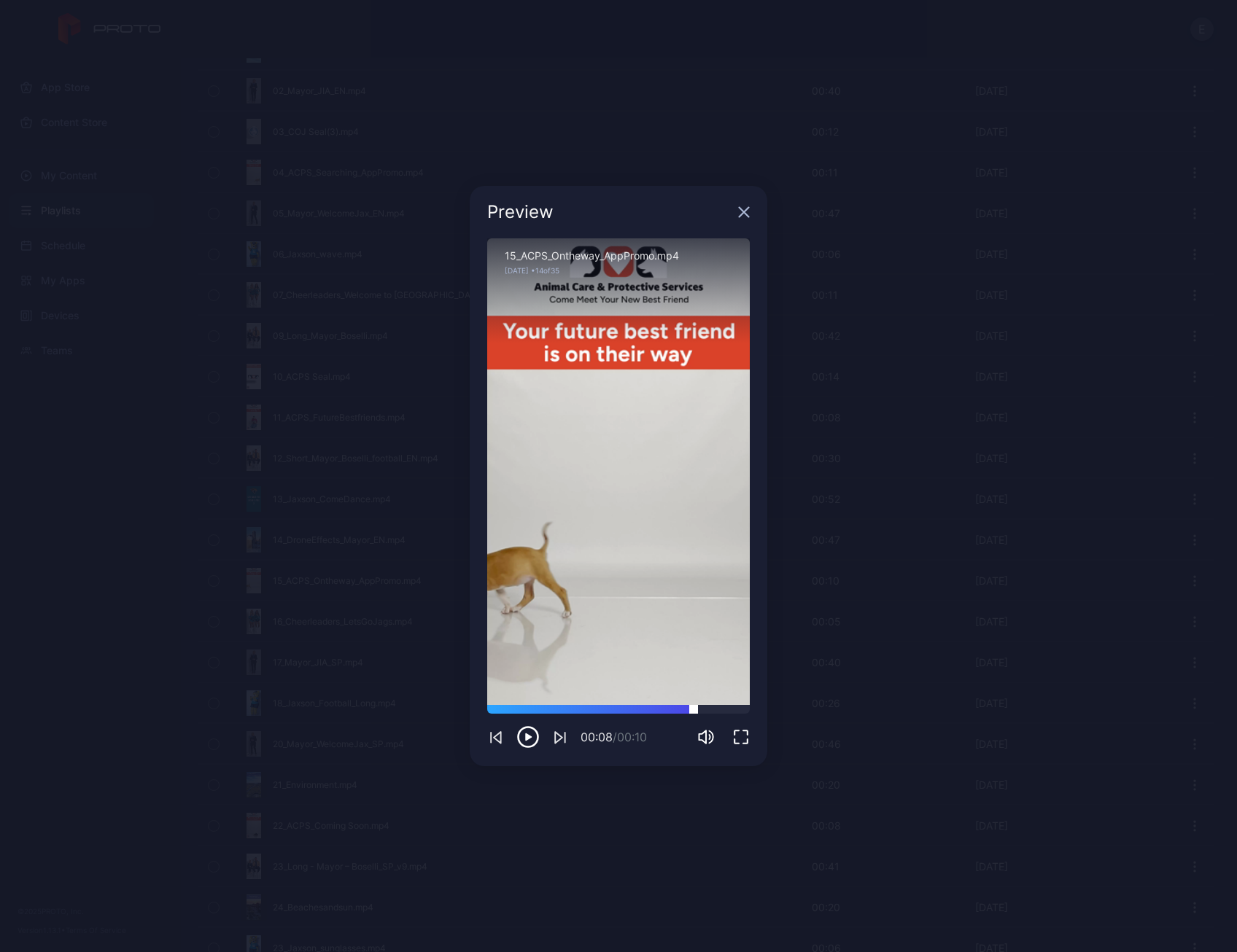
click at [694, 710] on div at bounding box center [618, 709] width 263 height 9
click at [746, 211] on icon "button" at bounding box center [744, 212] width 11 height 11
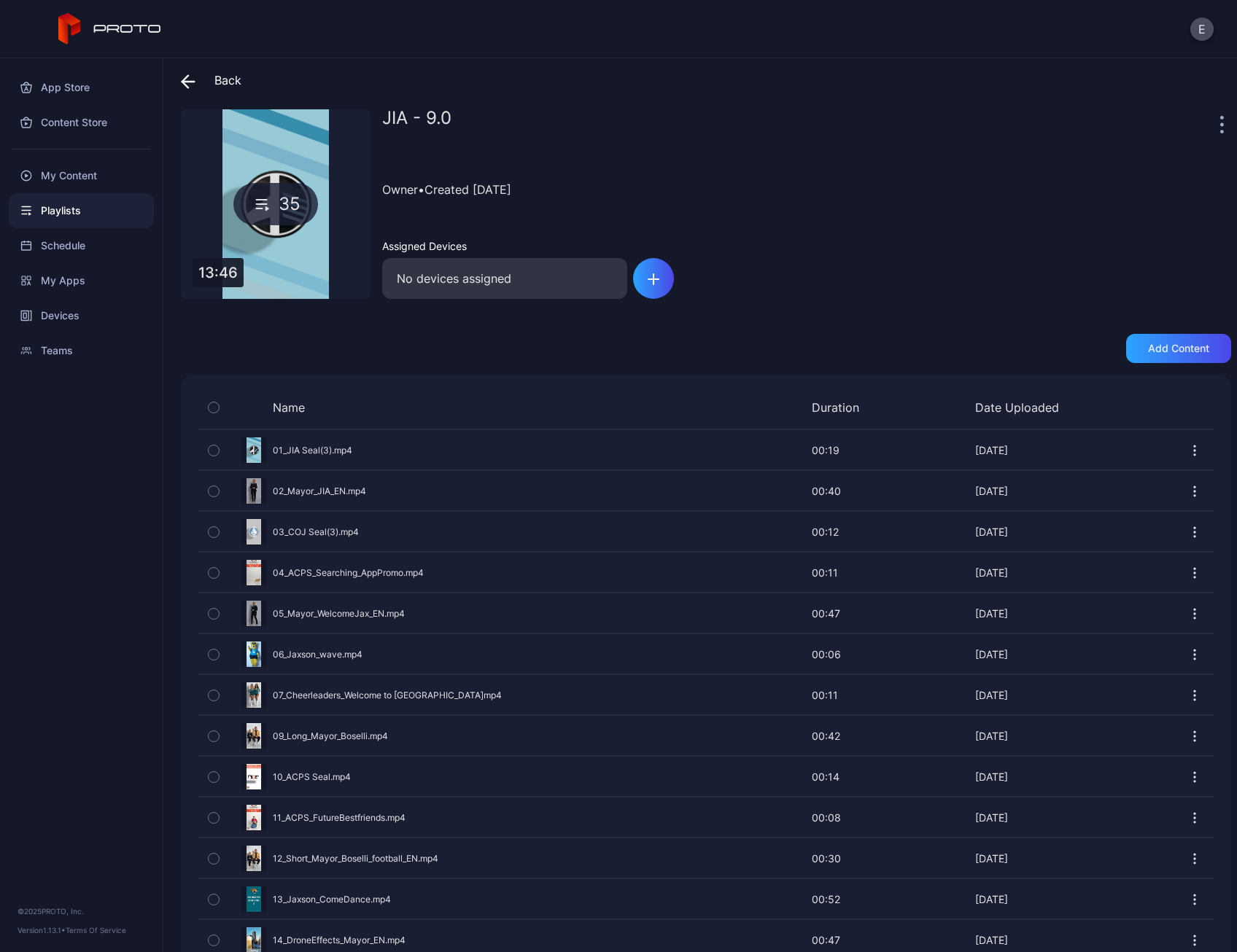
scroll to position [0, 0]
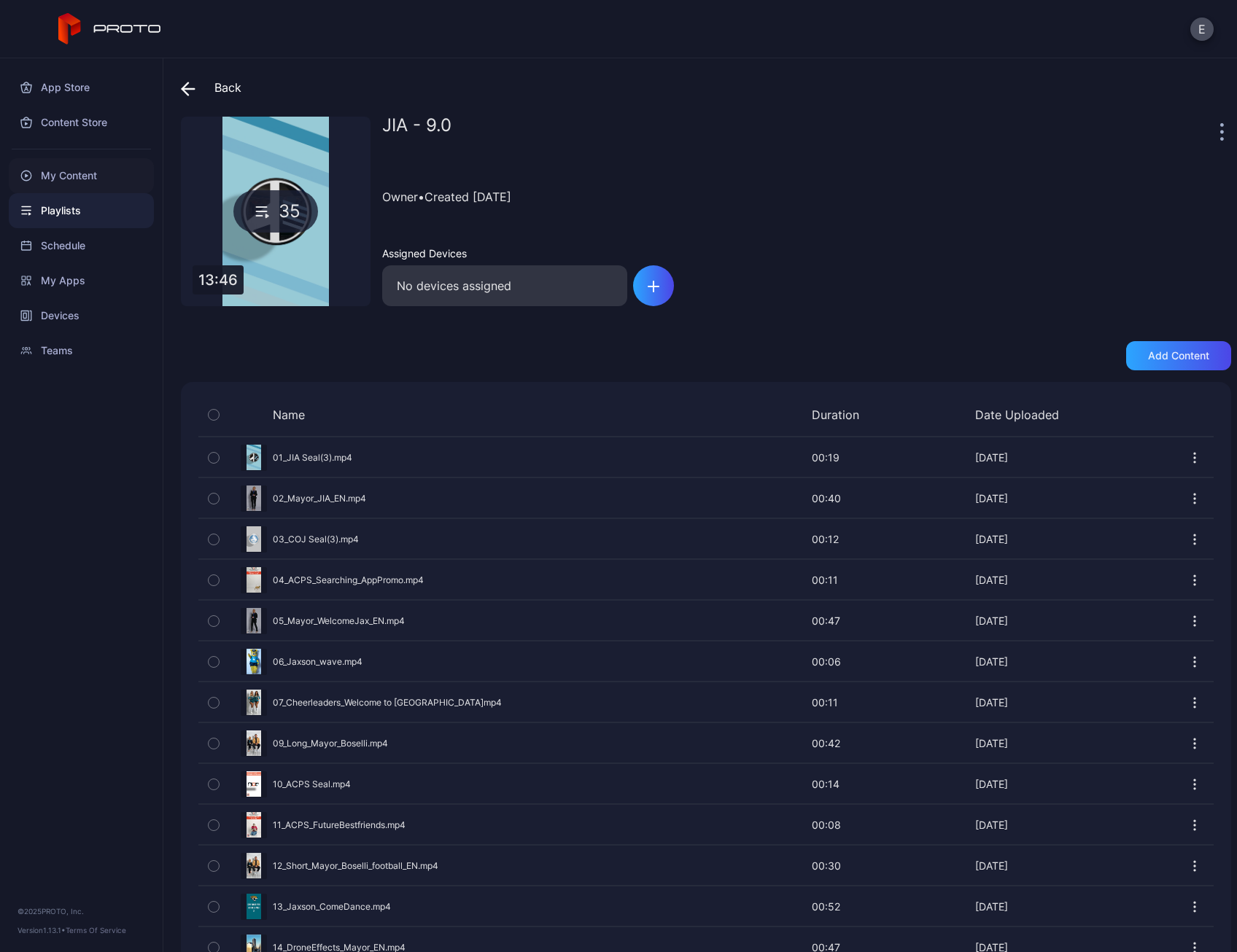
click at [93, 192] on div "My Content" at bounding box center [80, 175] width 145 height 35
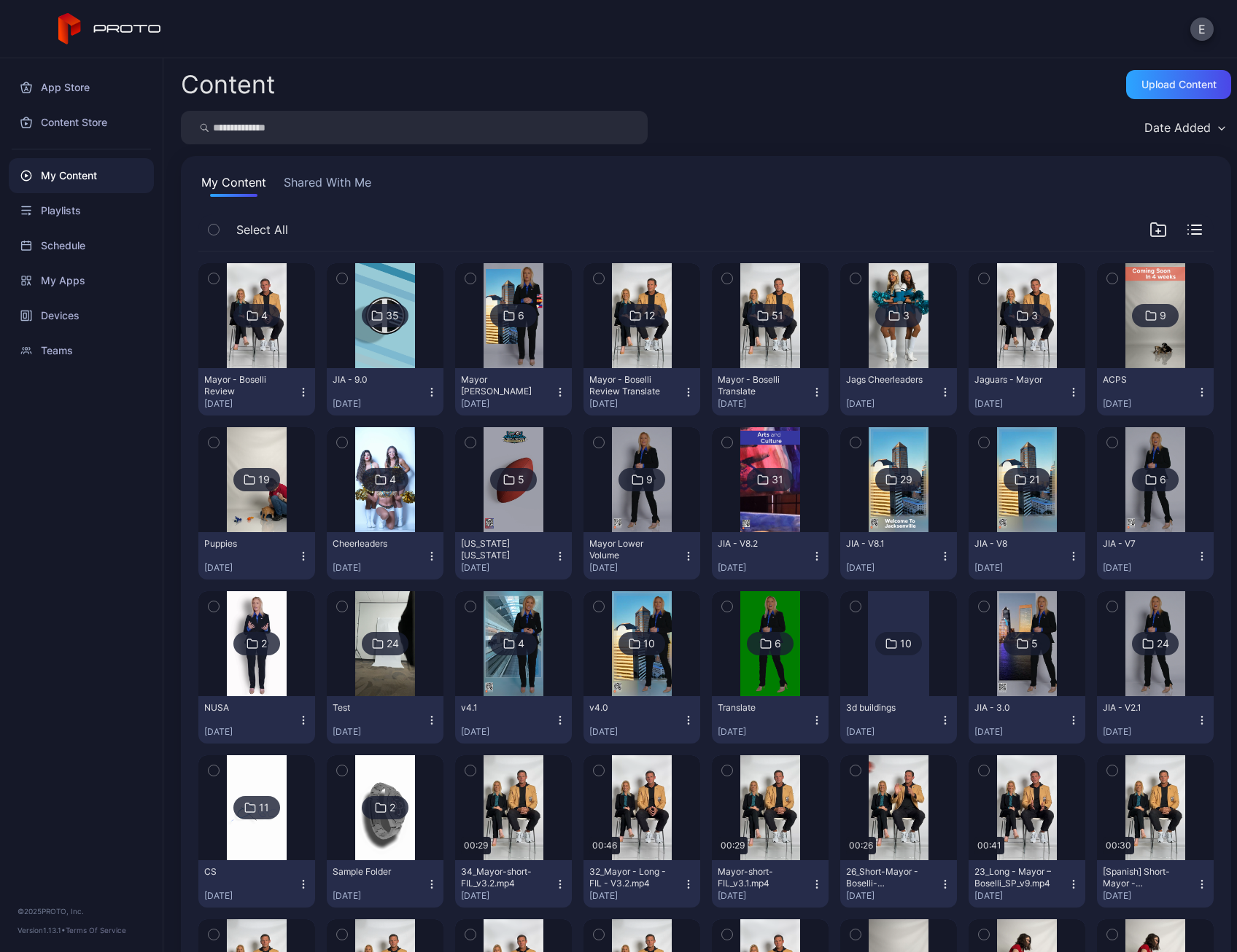
click at [820, 126] on div "Date Added" at bounding box center [706, 127] width 1050 height 34
